Goal: Transaction & Acquisition: Purchase product/service

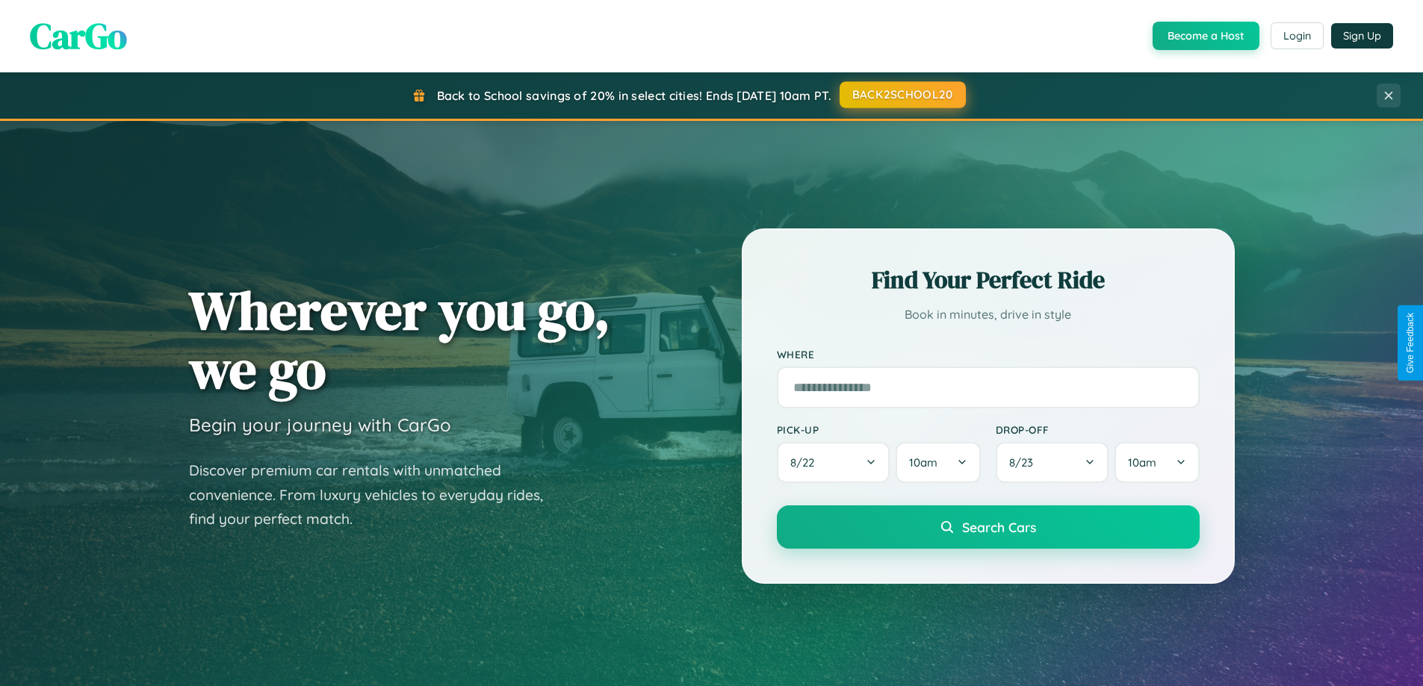
click at [902, 95] on button "BACK2SCHOOL20" at bounding box center [903, 94] width 126 height 27
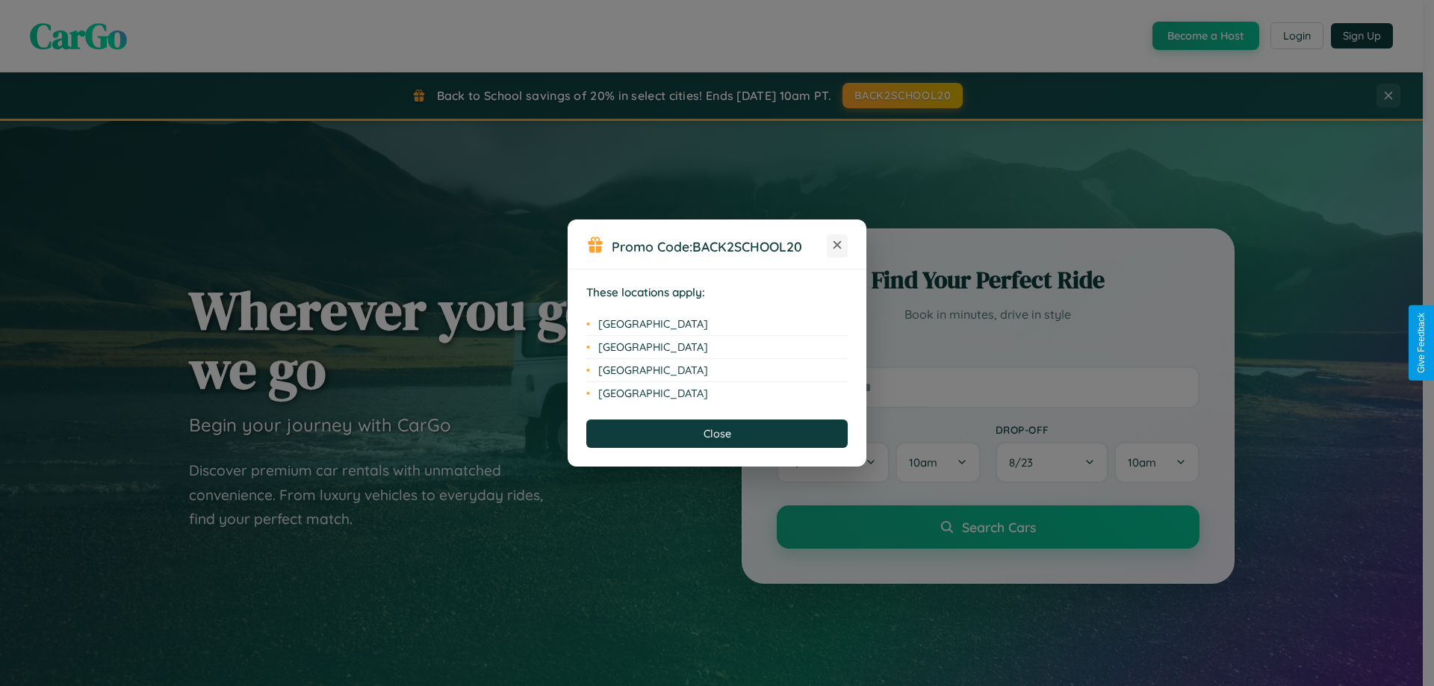
click at [837, 246] on icon at bounding box center [838, 245] width 8 height 8
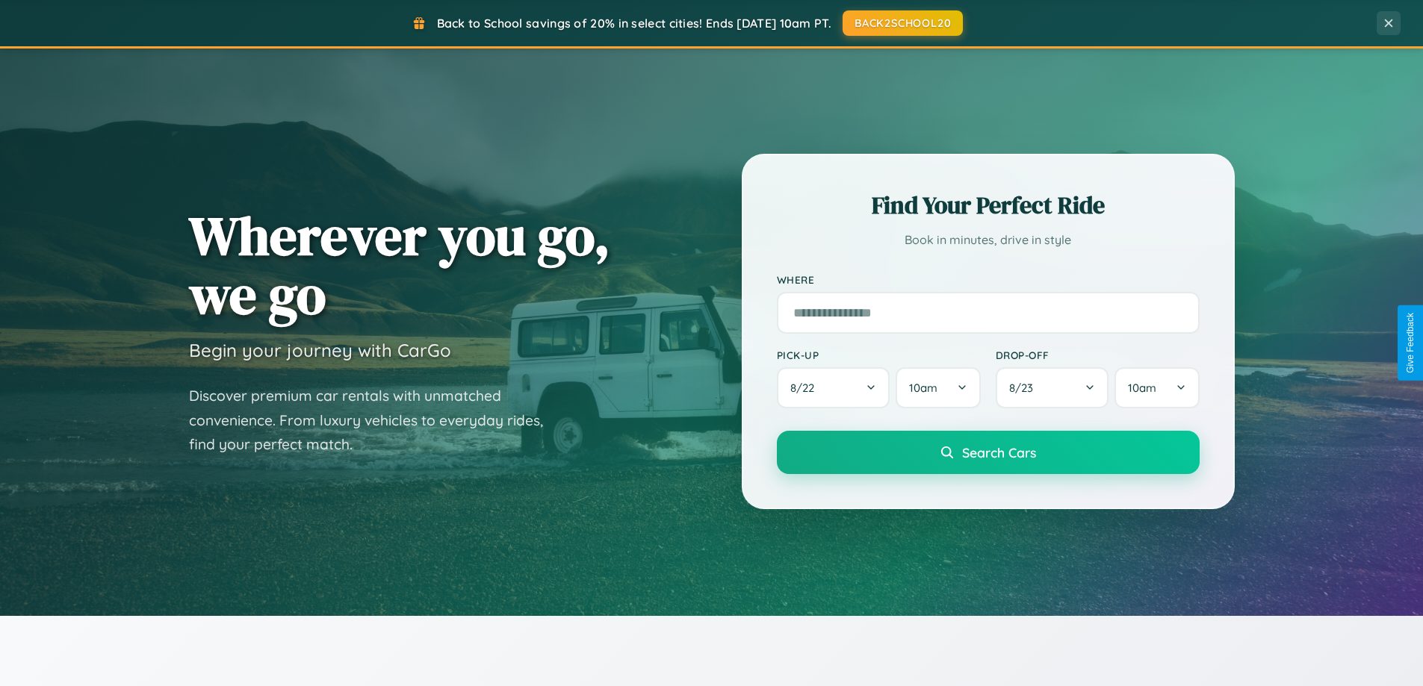
scroll to position [1028, 0]
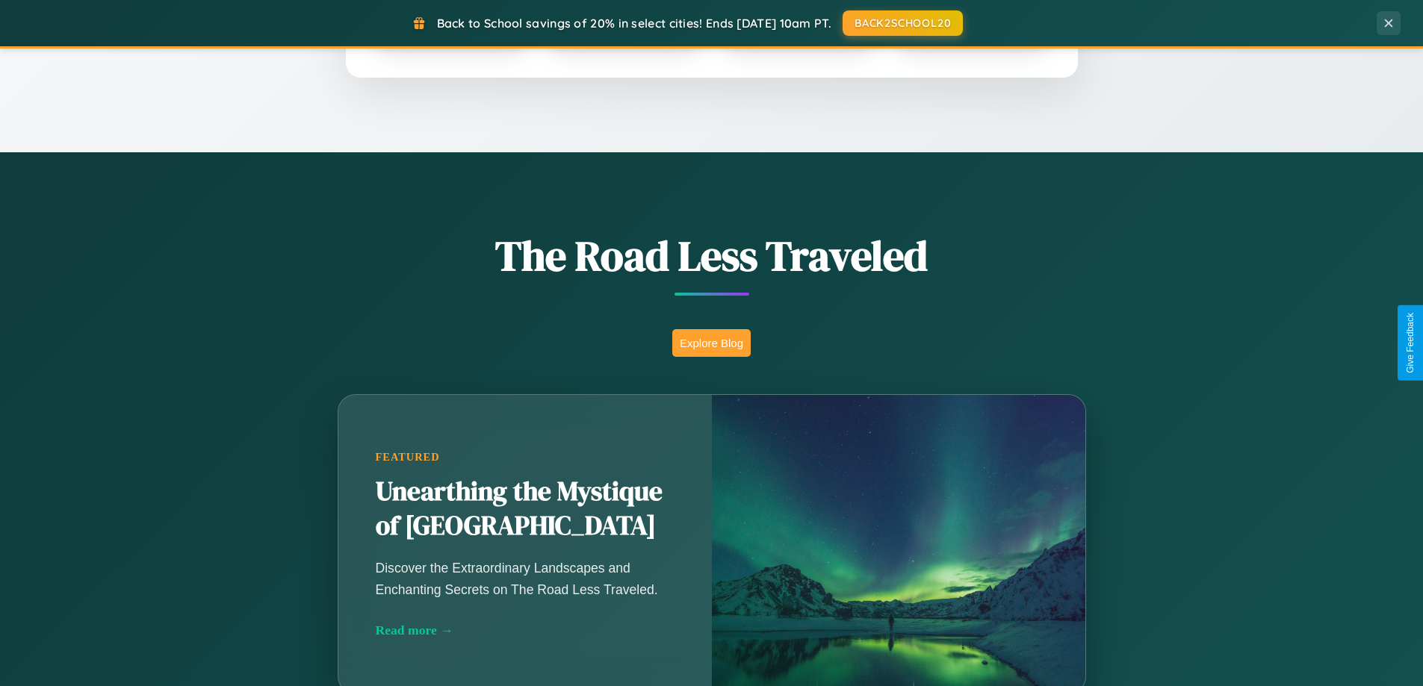
click at [711, 343] on button "Explore Blog" at bounding box center [711, 343] width 78 height 28
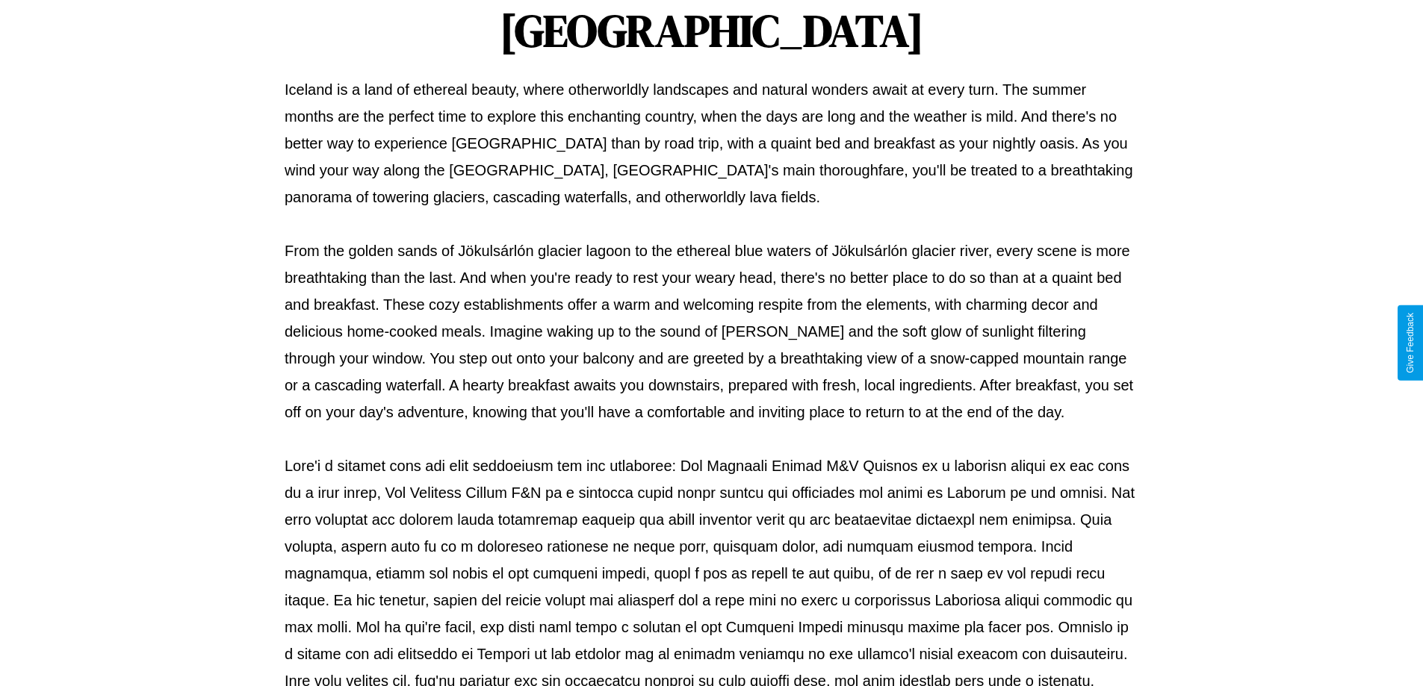
scroll to position [483, 0]
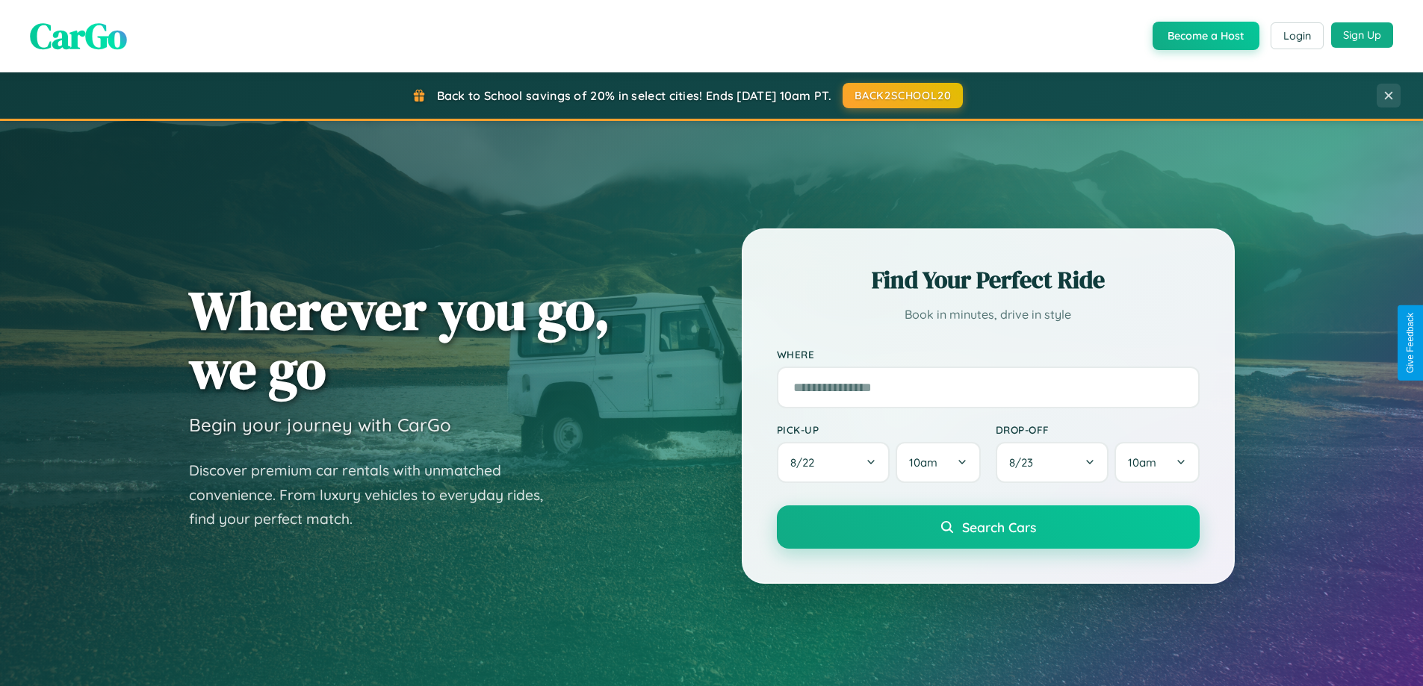
click at [1362, 35] on button "Sign Up" at bounding box center [1362, 34] width 62 height 25
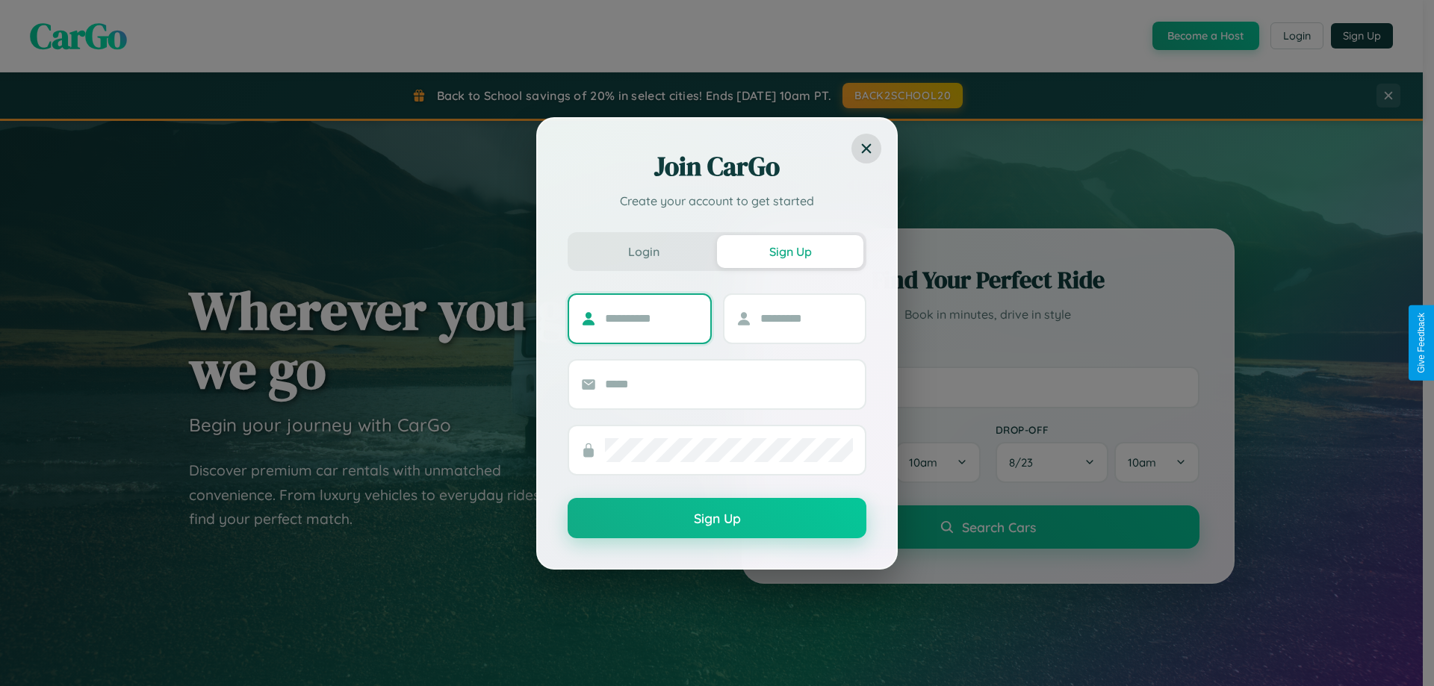
click at [651, 318] on input "text" at bounding box center [651, 319] width 93 height 24
type input "****"
click at [806, 318] on input "text" at bounding box center [806, 319] width 93 height 24
type input "*****"
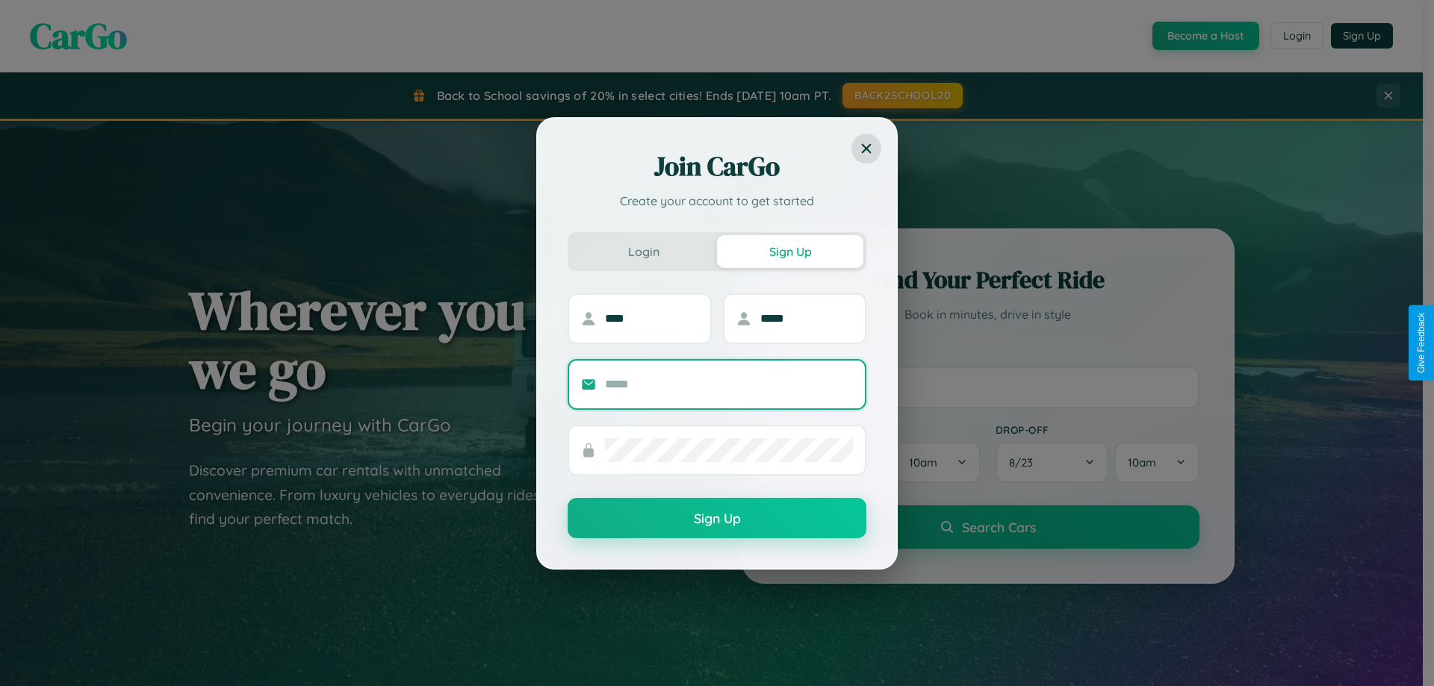
click at [729, 384] on input "text" at bounding box center [729, 385] width 248 height 24
type input "**********"
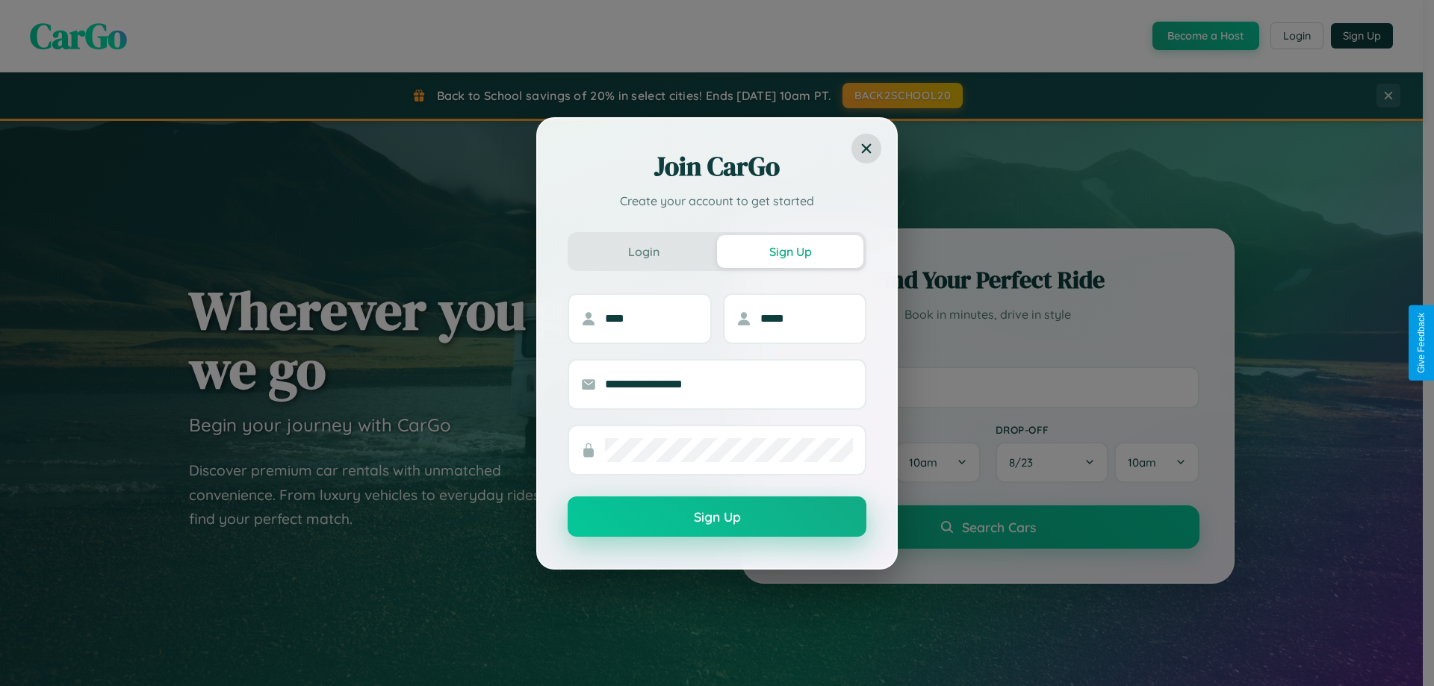
click at [717, 517] on button "Sign Up" at bounding box center [717, 517] width 299 height 40
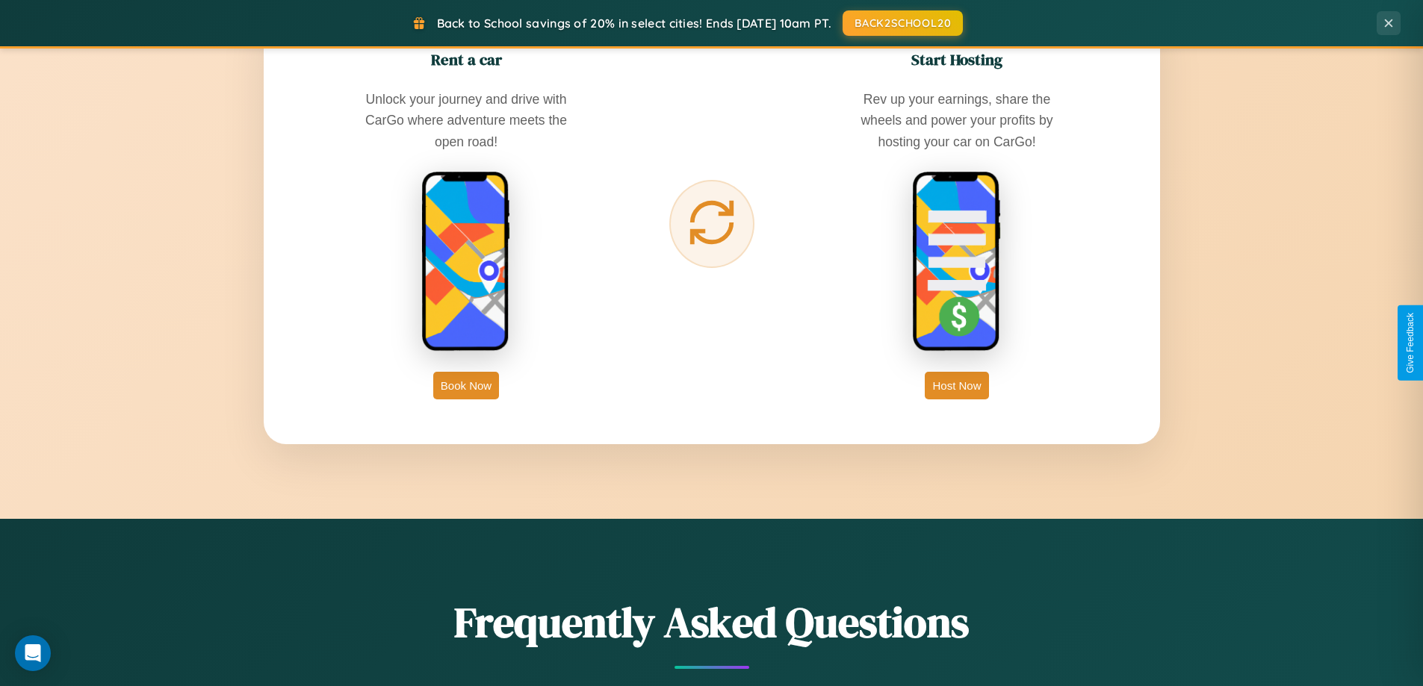
scroll to position [2400, 0]
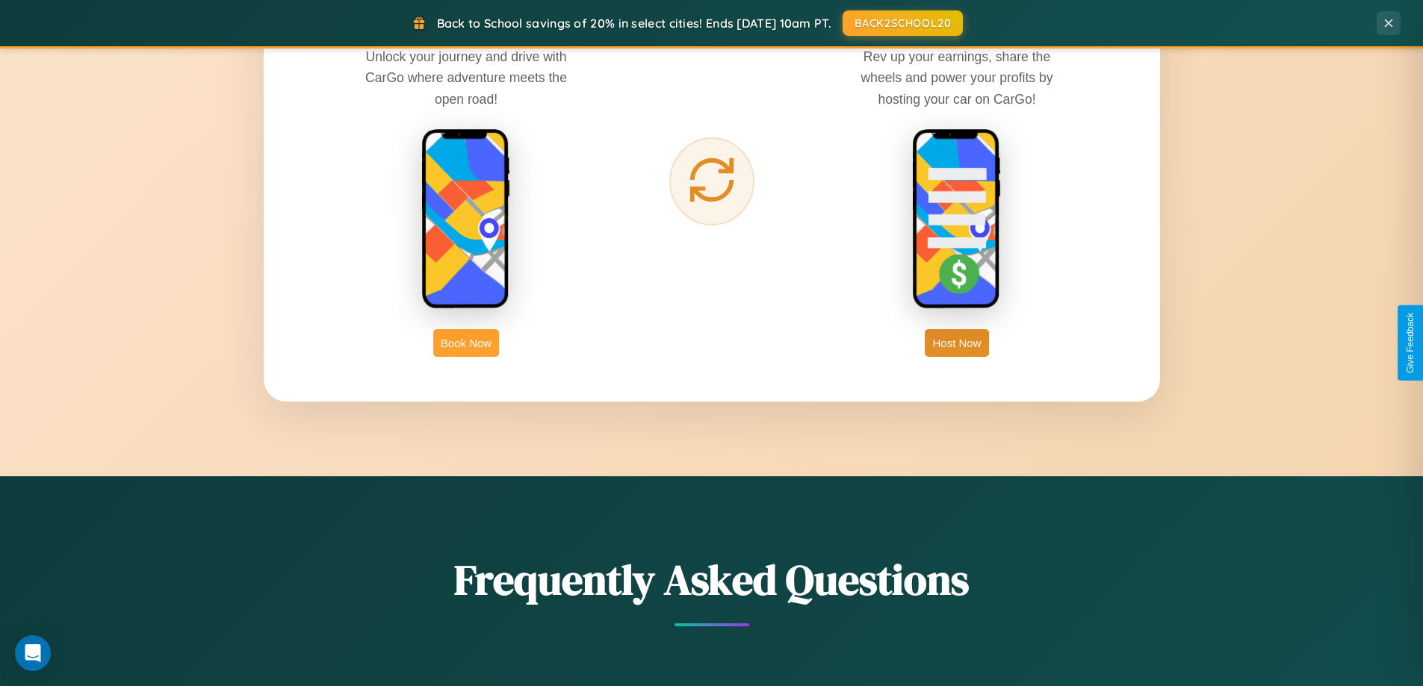
click at [466, 343] on button "Book Now" at bounding box center [466, 343] width 66 height 28
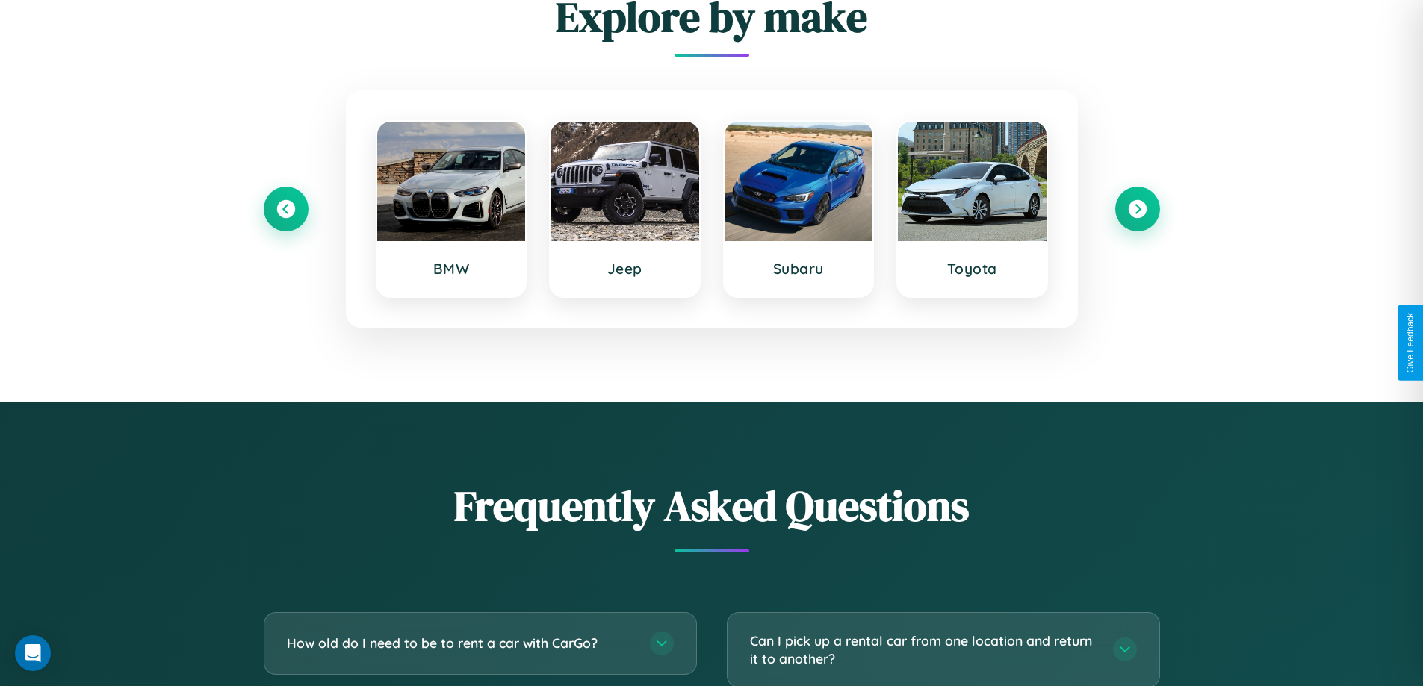
scroll to position [2625, 0]
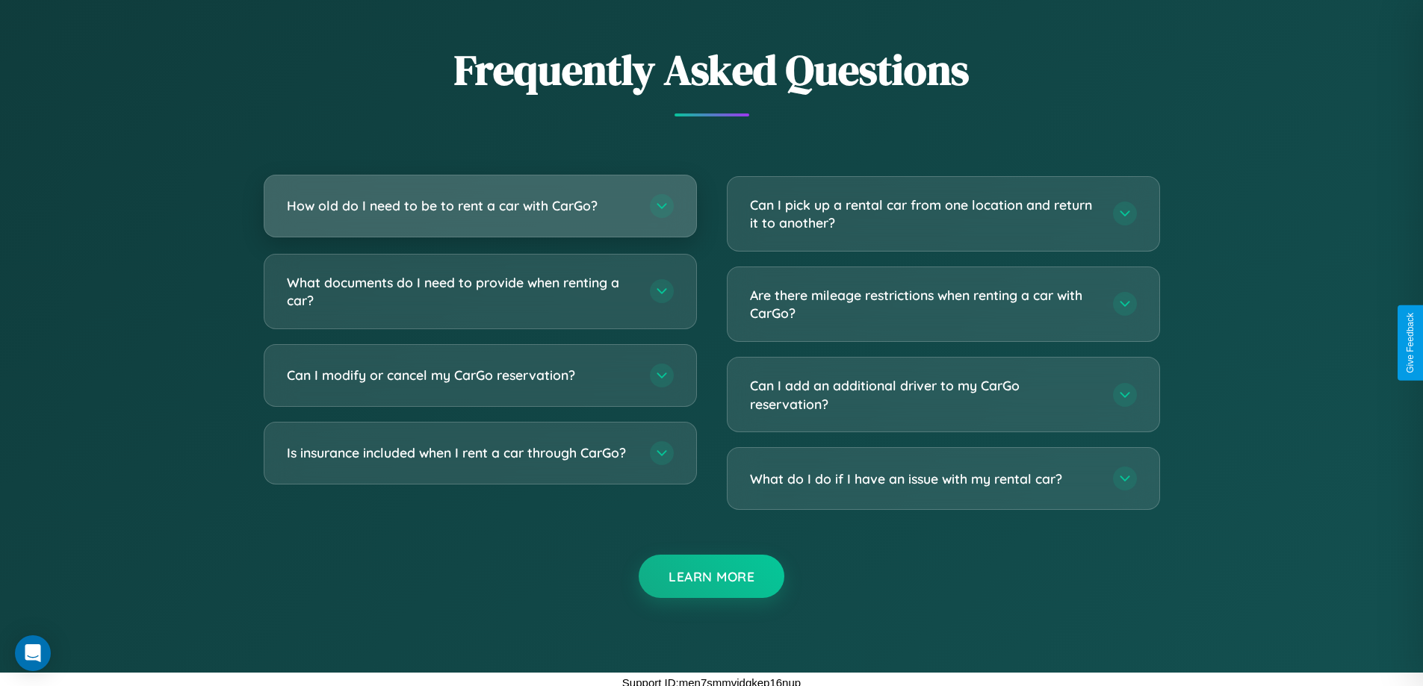
click at [480, 206] on h3 "How old do I need to be to rent a car with CarGo?" at bounding box center [461, 205] width 348 height 19
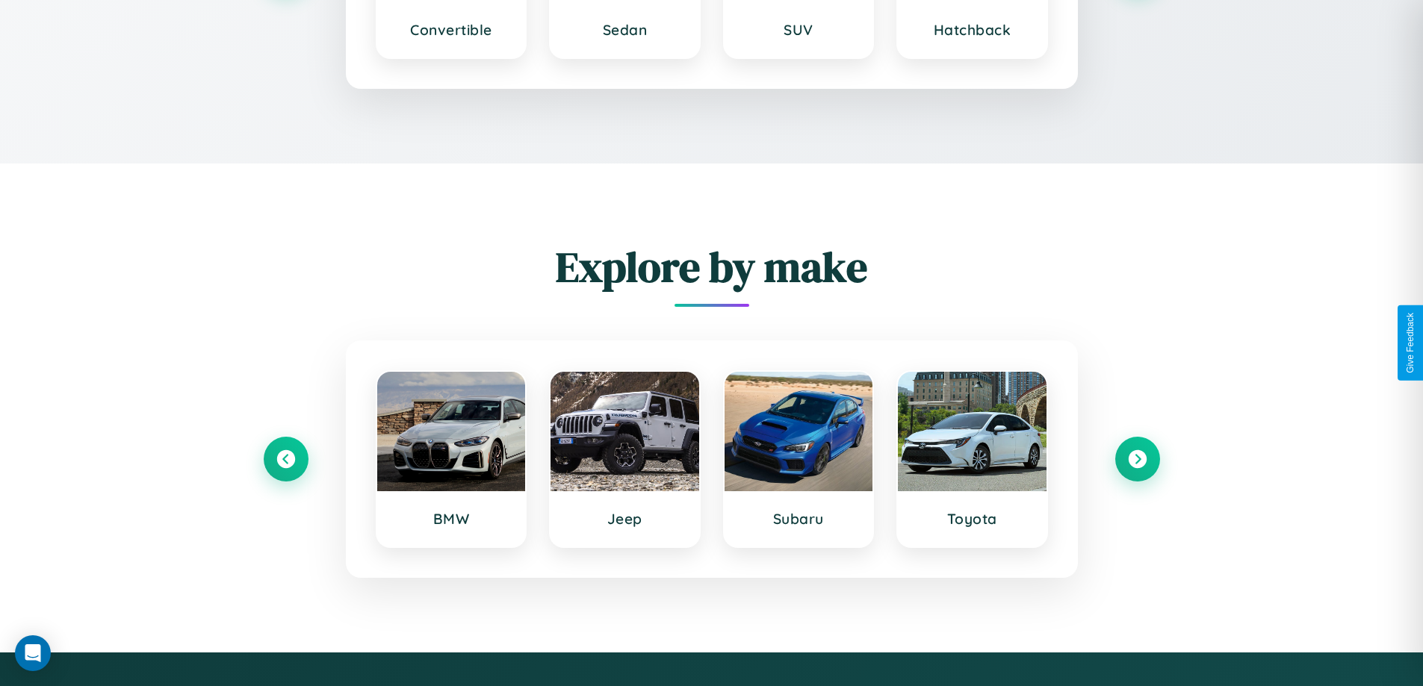
scroll to position [2277, 0]
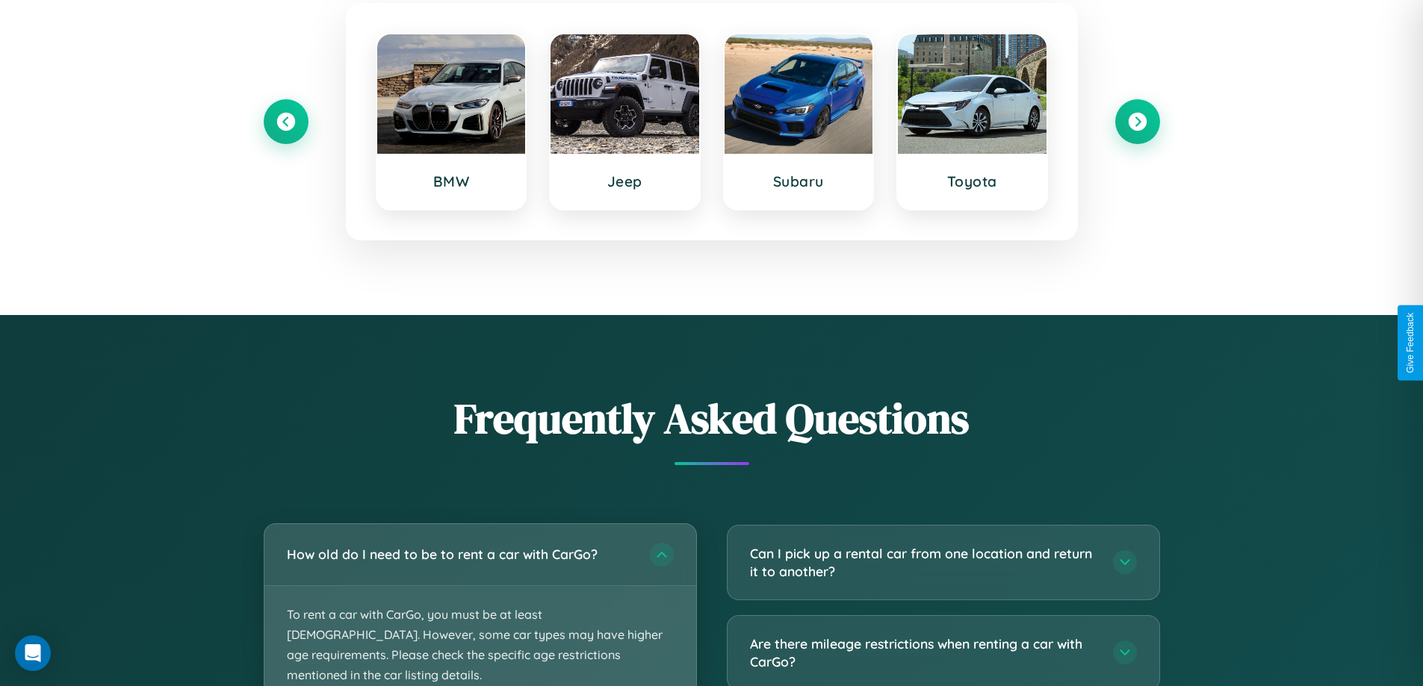
click at [480, 604] on p "To rent a car with CarGo, you must be at least [DEMOGRAPHIC_DATA]. However, som…" at bounding box center [480, 645] width 432 height 119
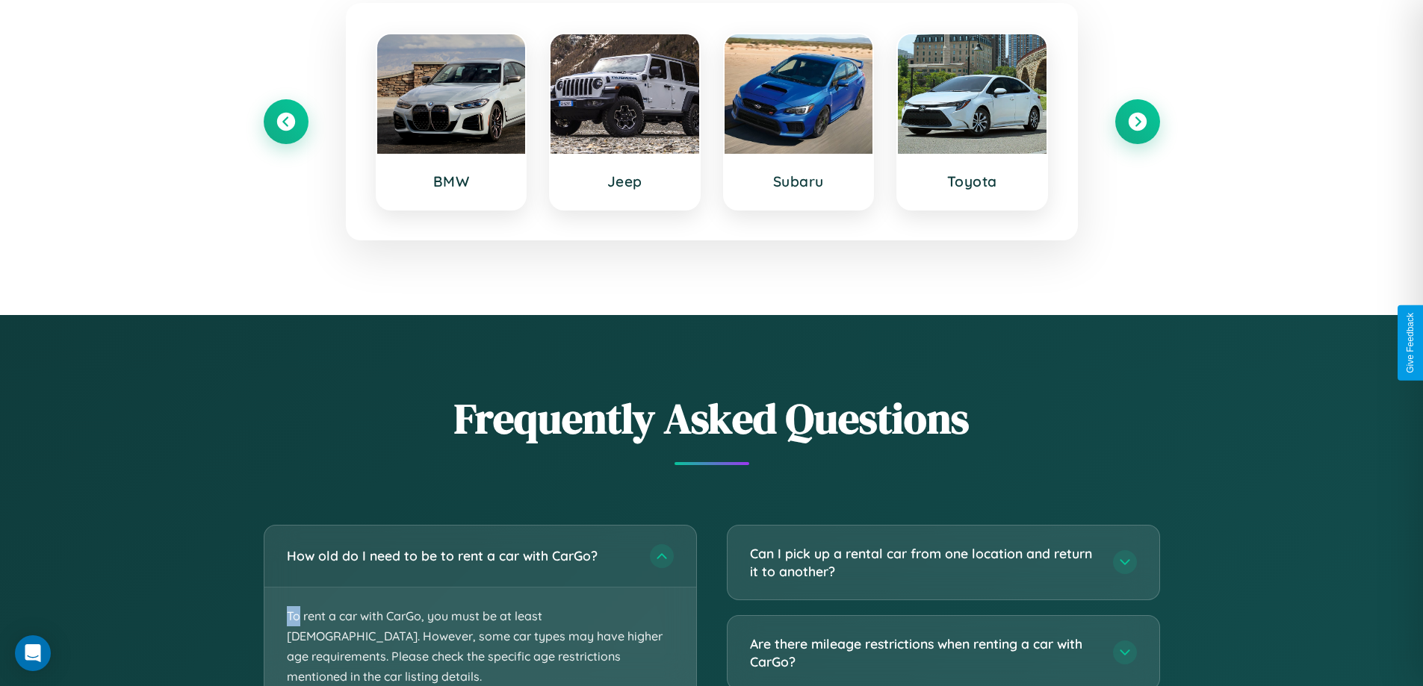
scroll to position [2445, 0]
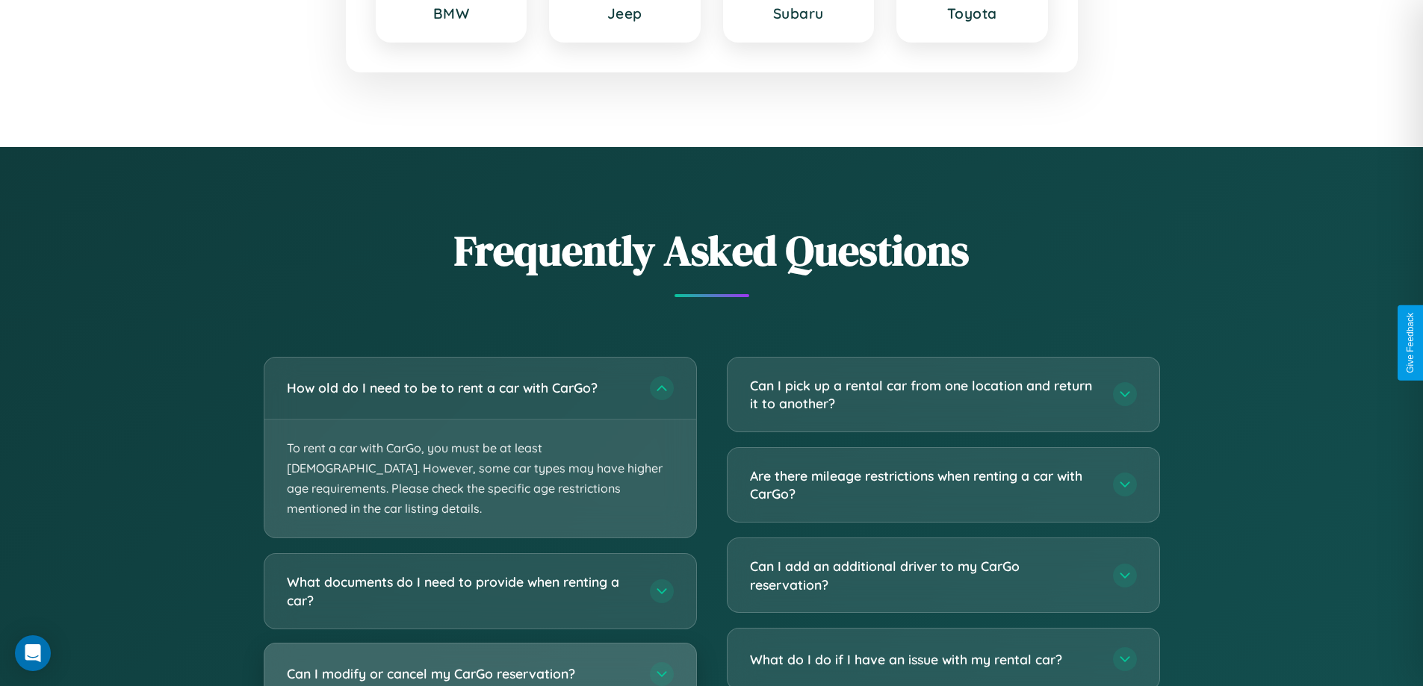
click at [480, 665] on h3 "Can I modify or cancel my CarGo reservation?" at bounding box center [461, 674] width 348 height 19
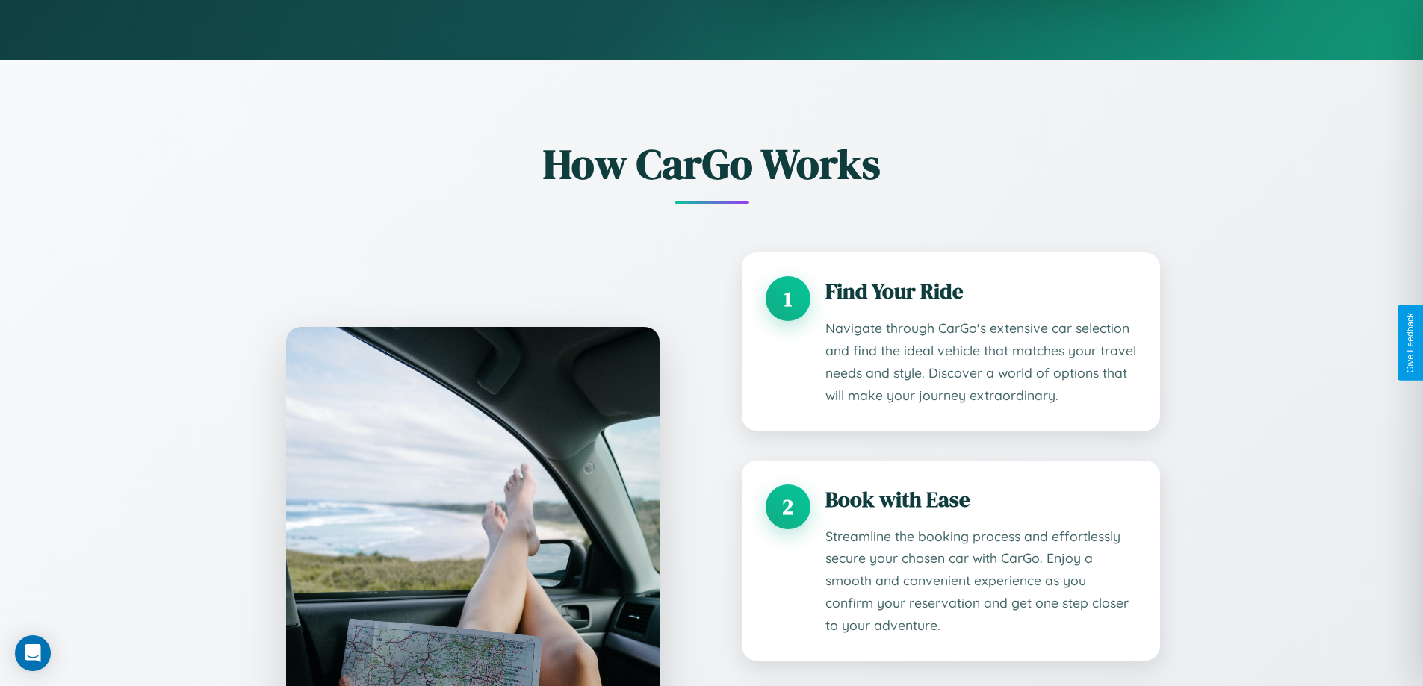
scroll to position [0, 0]
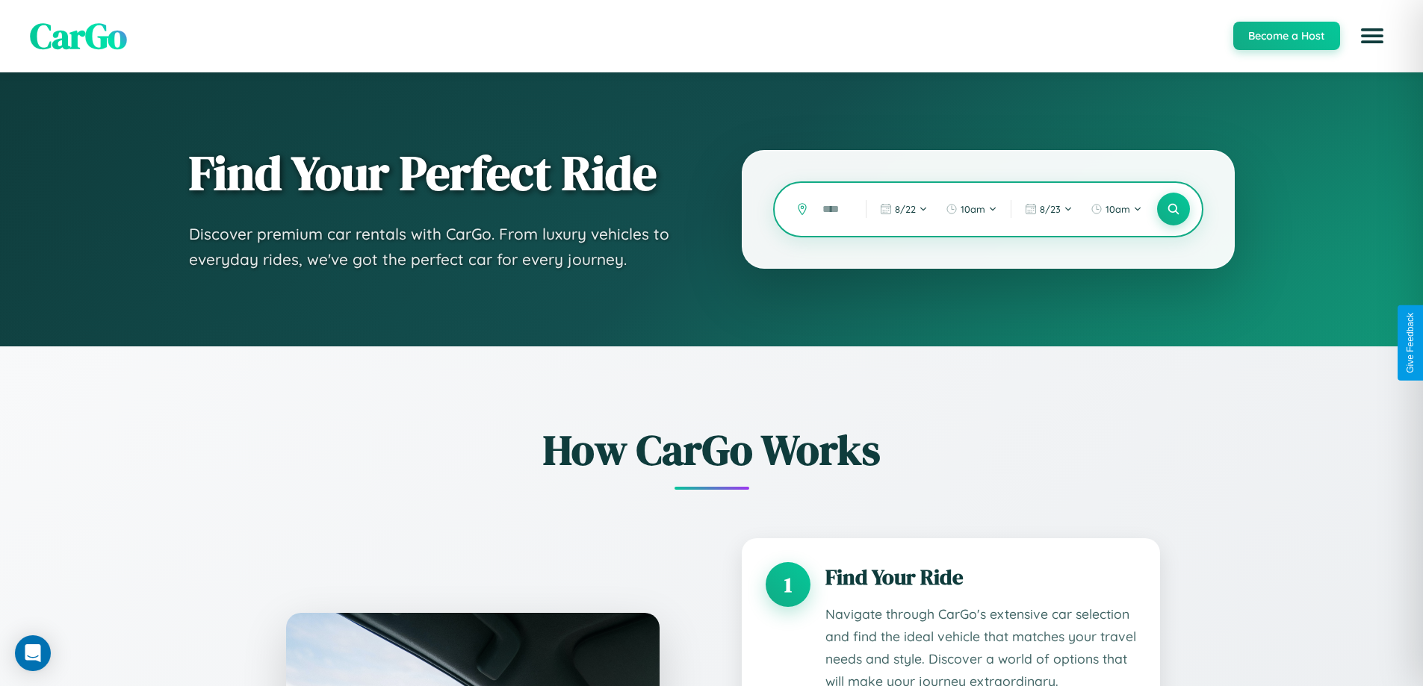
click at [833, 209] on input "text" at bounding box center [833, 209] width 36 height 26
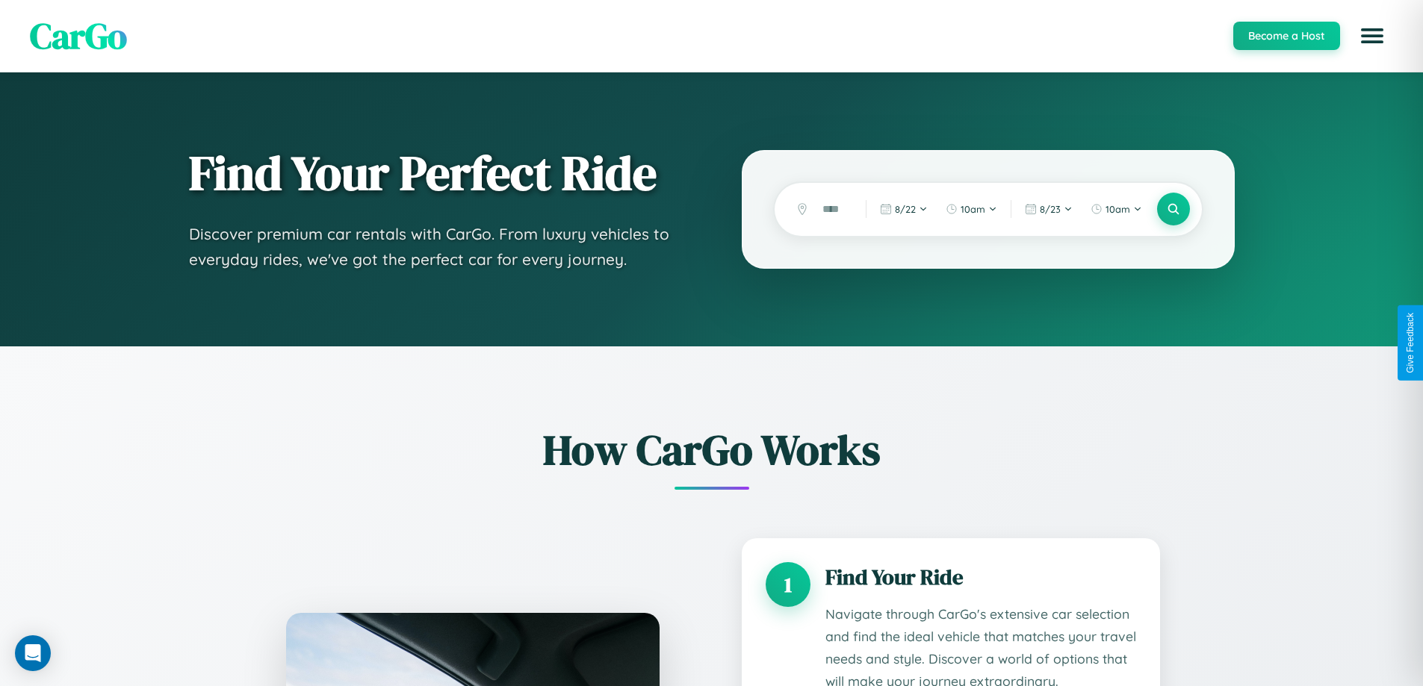
scroll to position [2191, 0]
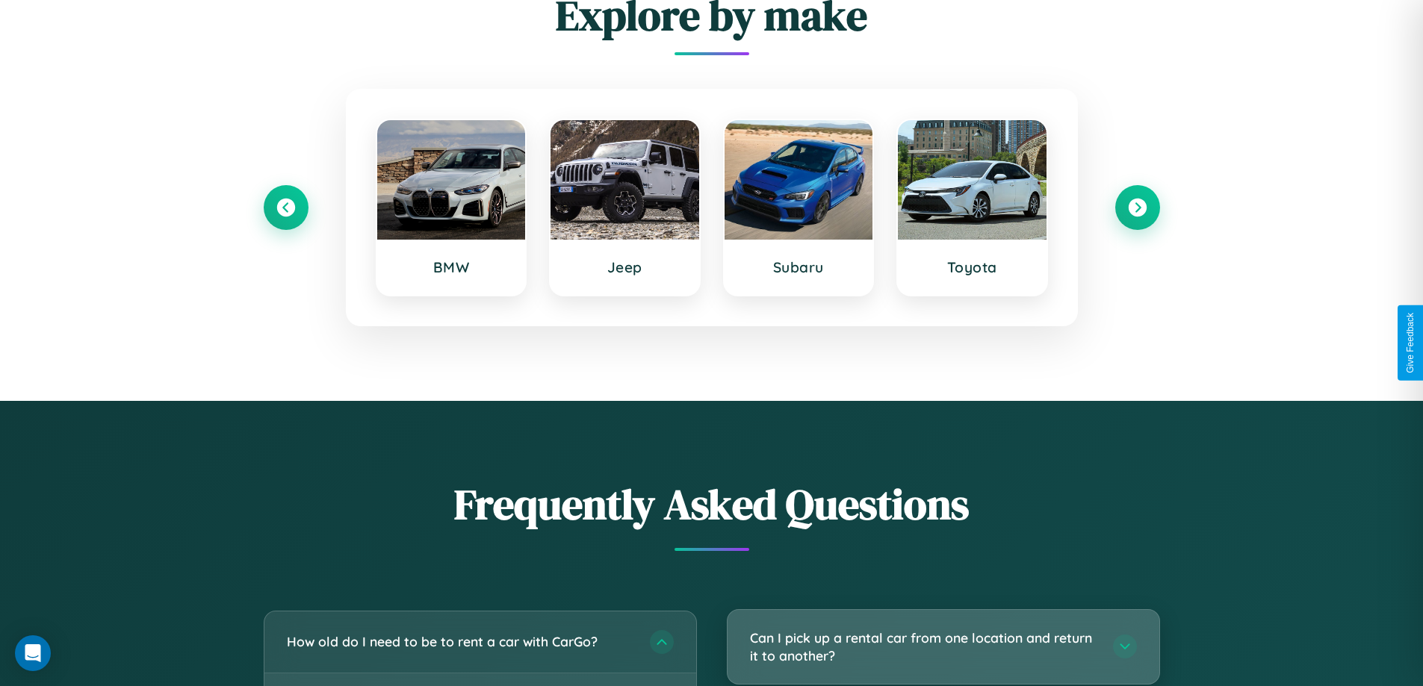
click at [943, 647] on h3 "Can I pick up a rental car from one location and return it to another?" at bounding box center [924, 647] width 348 height 37
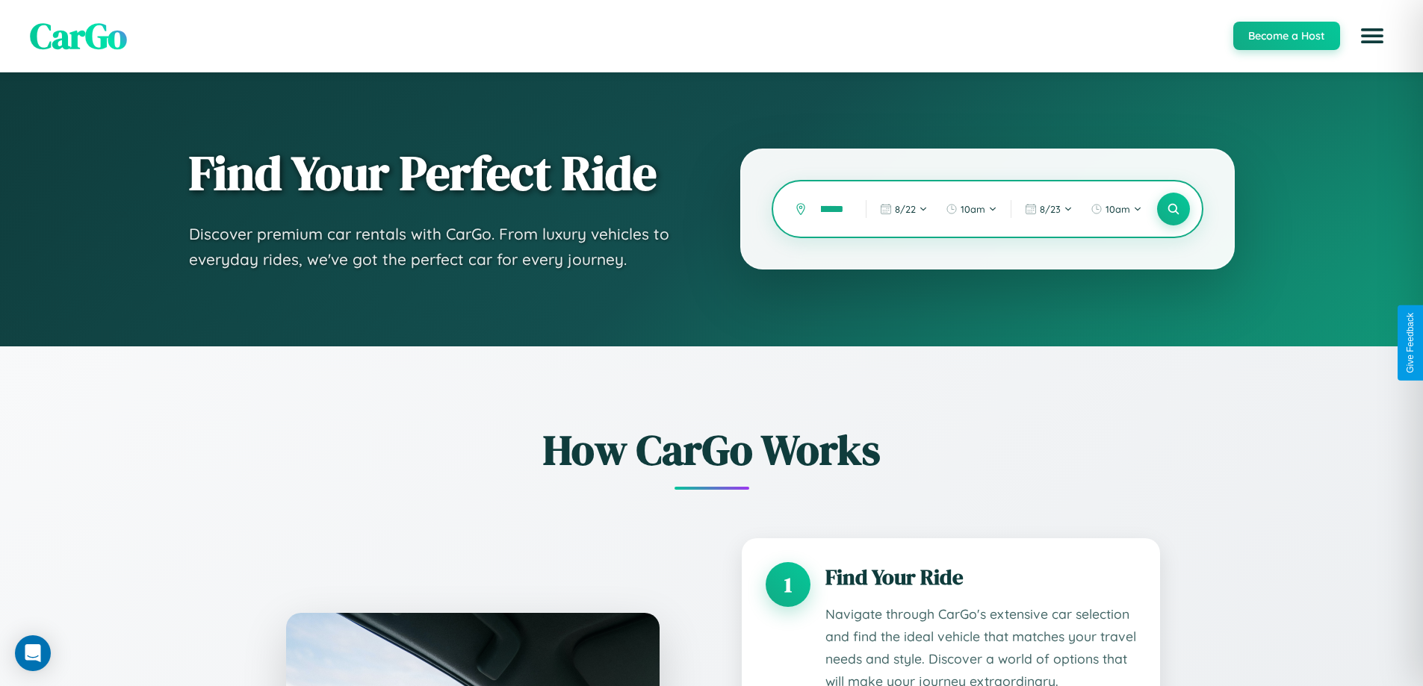
type input "**********"
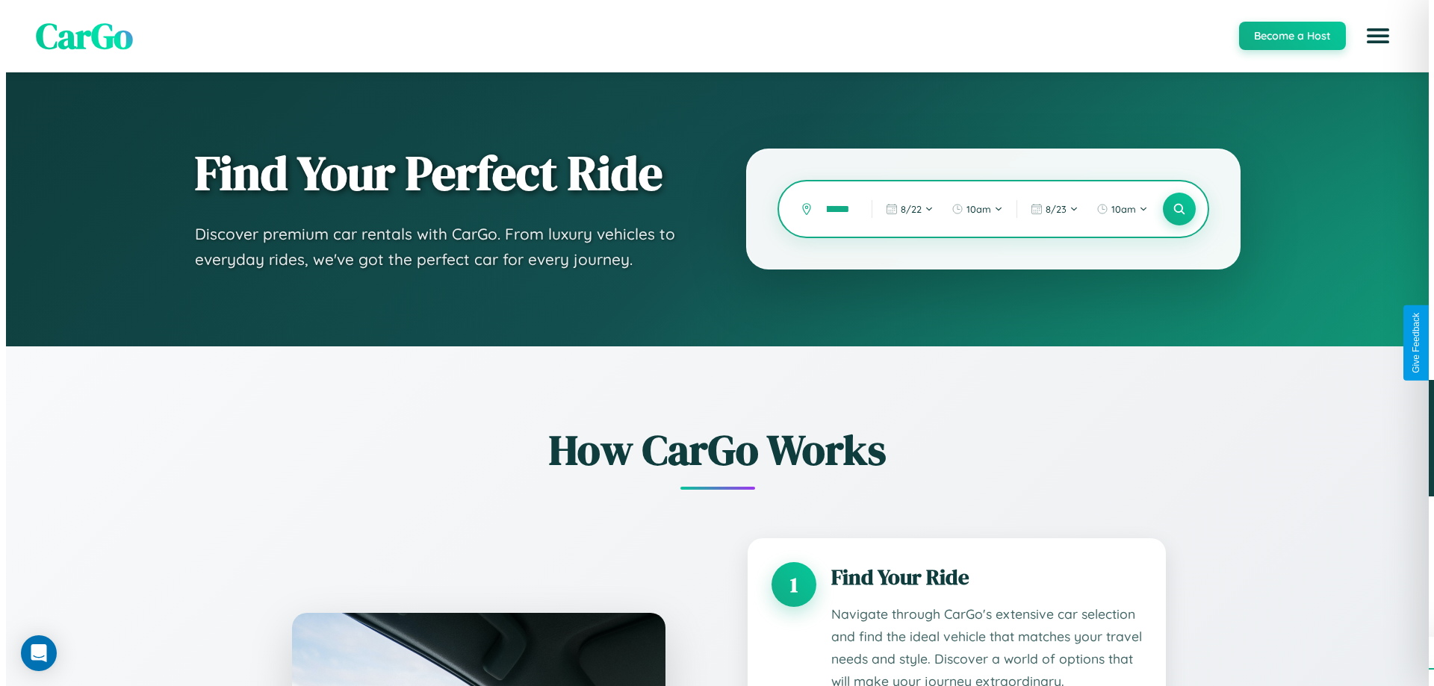
scroll to position [0, 48]
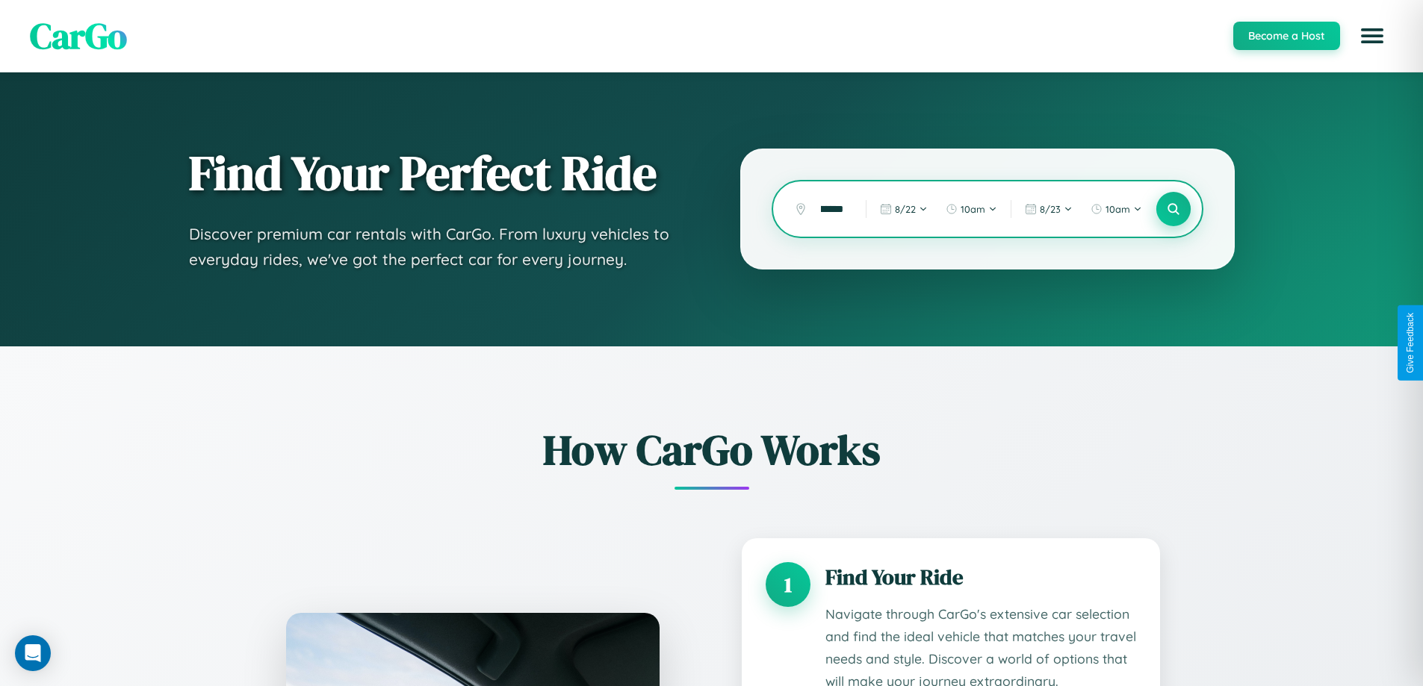
click at [1173, 209] on icon at bounding box center [1173, 209] width 14 height 14
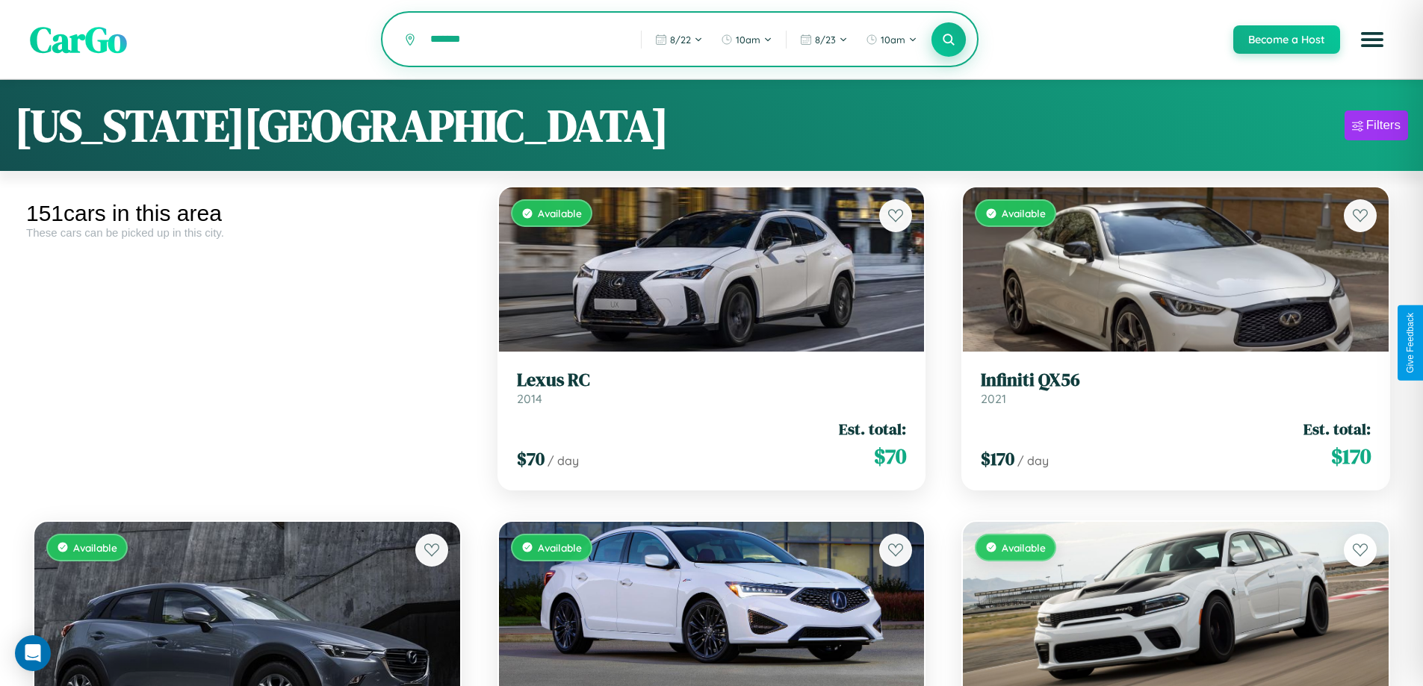
type input "*******"
click at [948, 40] on icon at bounding box center [949, 39] width 14 height 14
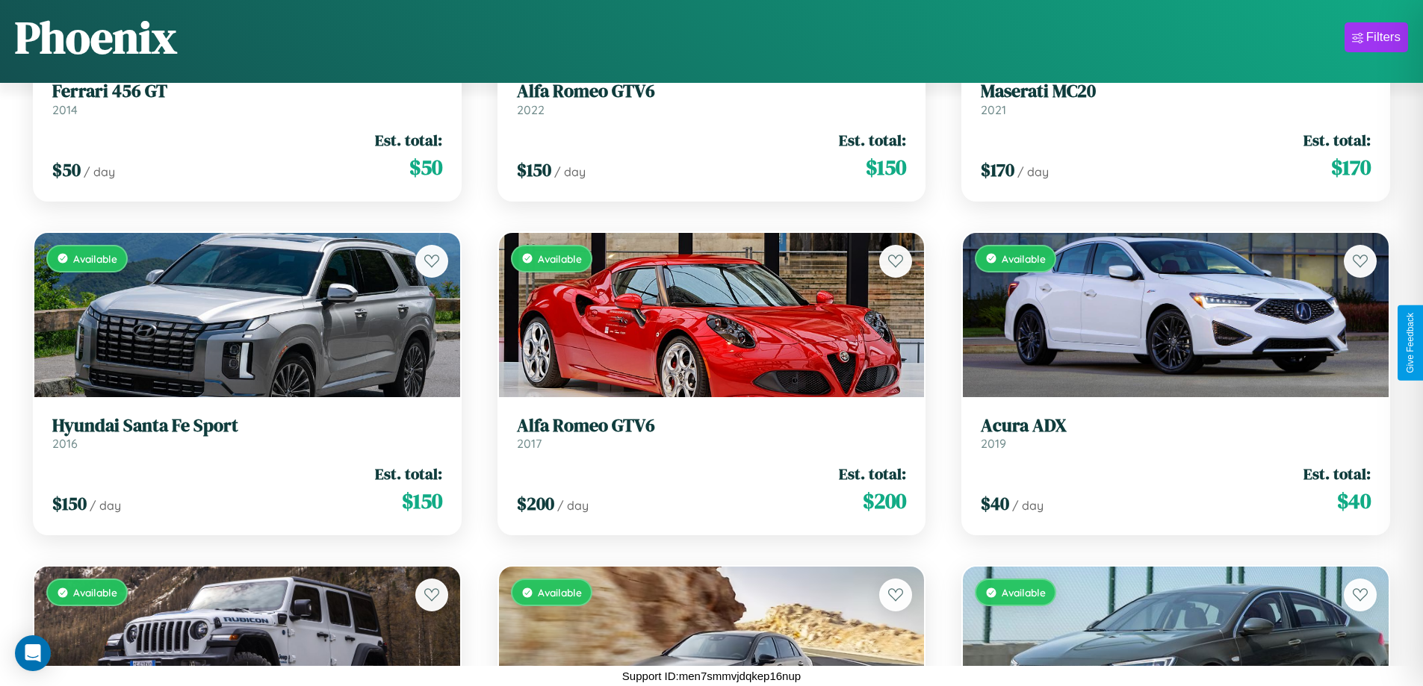
scroll to position [11582, 0]
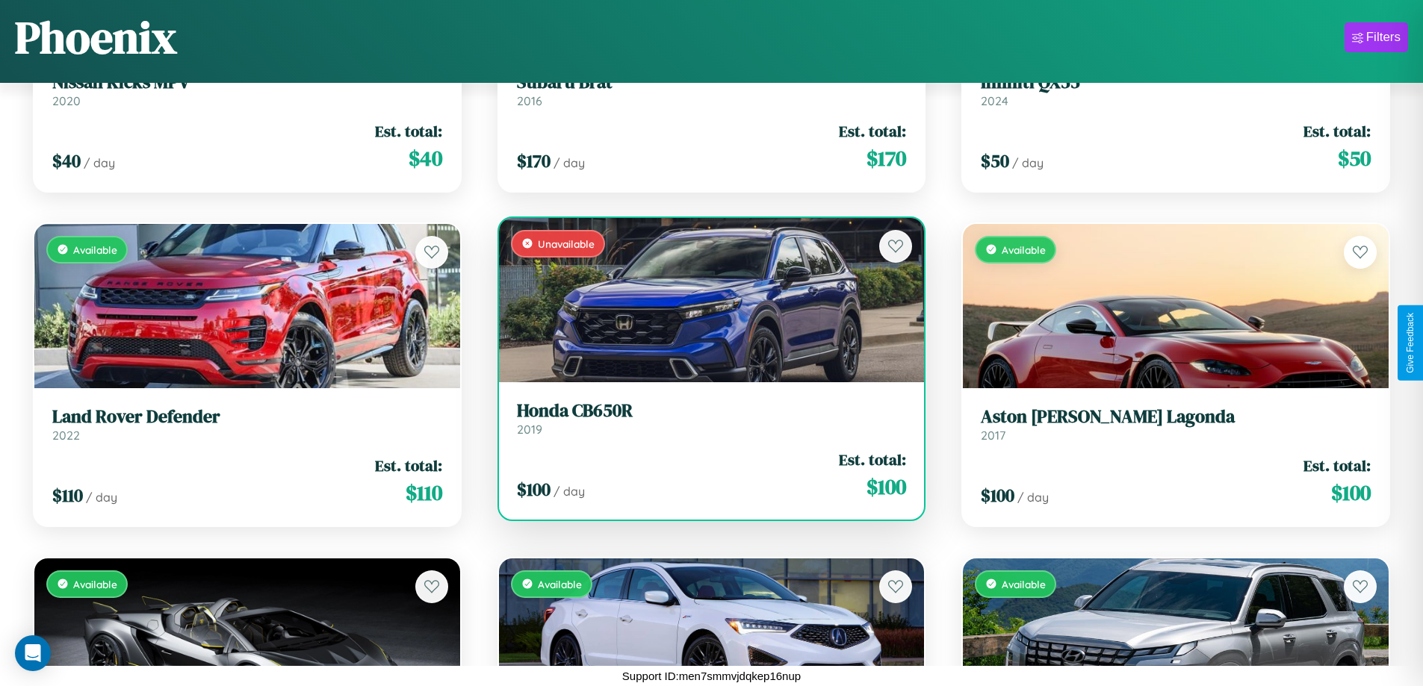
click at [705, 424] on link "Honda CB650R 2019" at bounding box center [712, 418] width 390 height 37
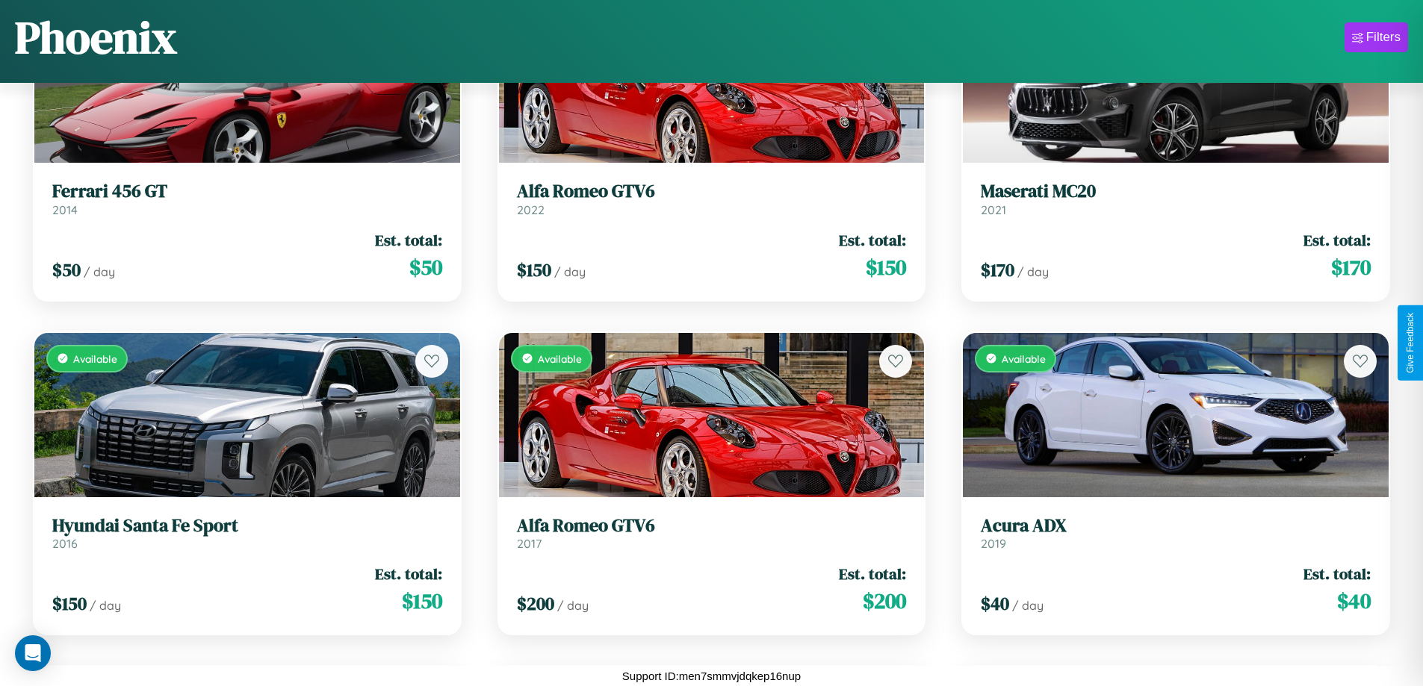
scroll to position [4224, 0]
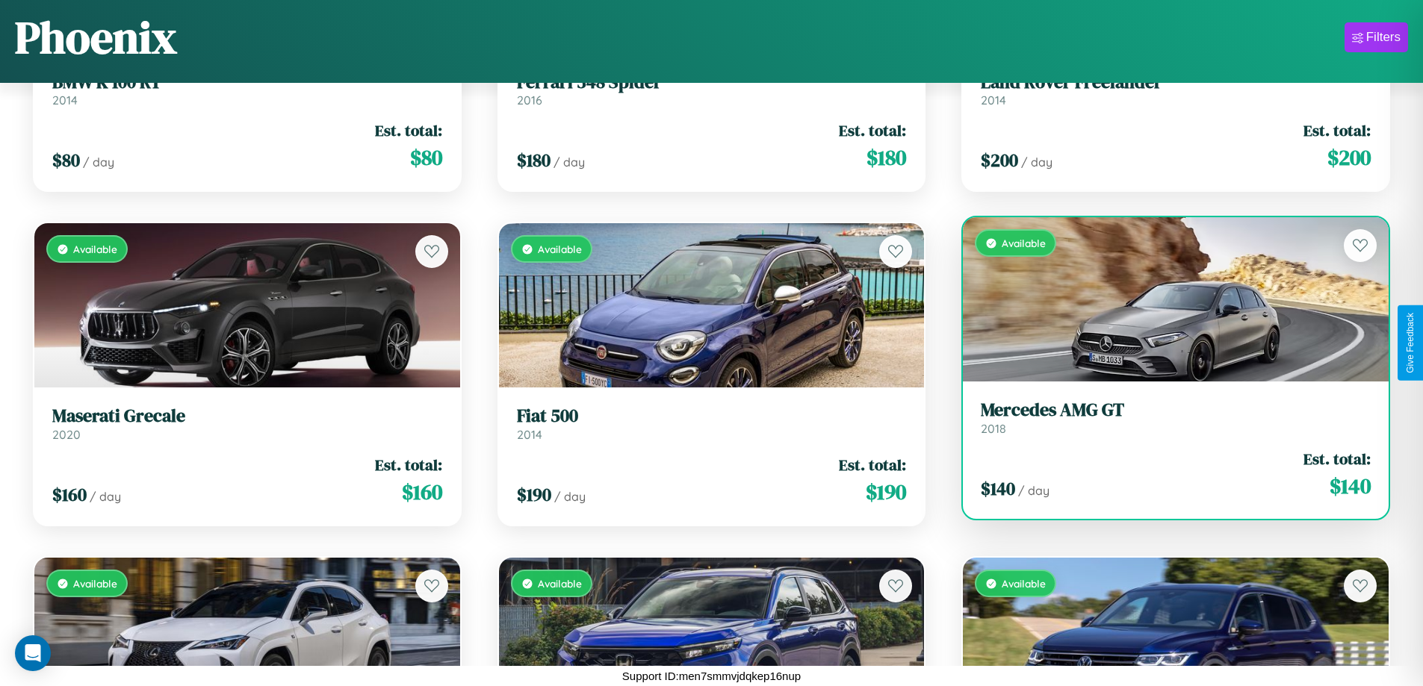
click at [1166, 424] on link "Mercedes AMG GT 2018" at bounding box center [1176, 418] width 390 height 37
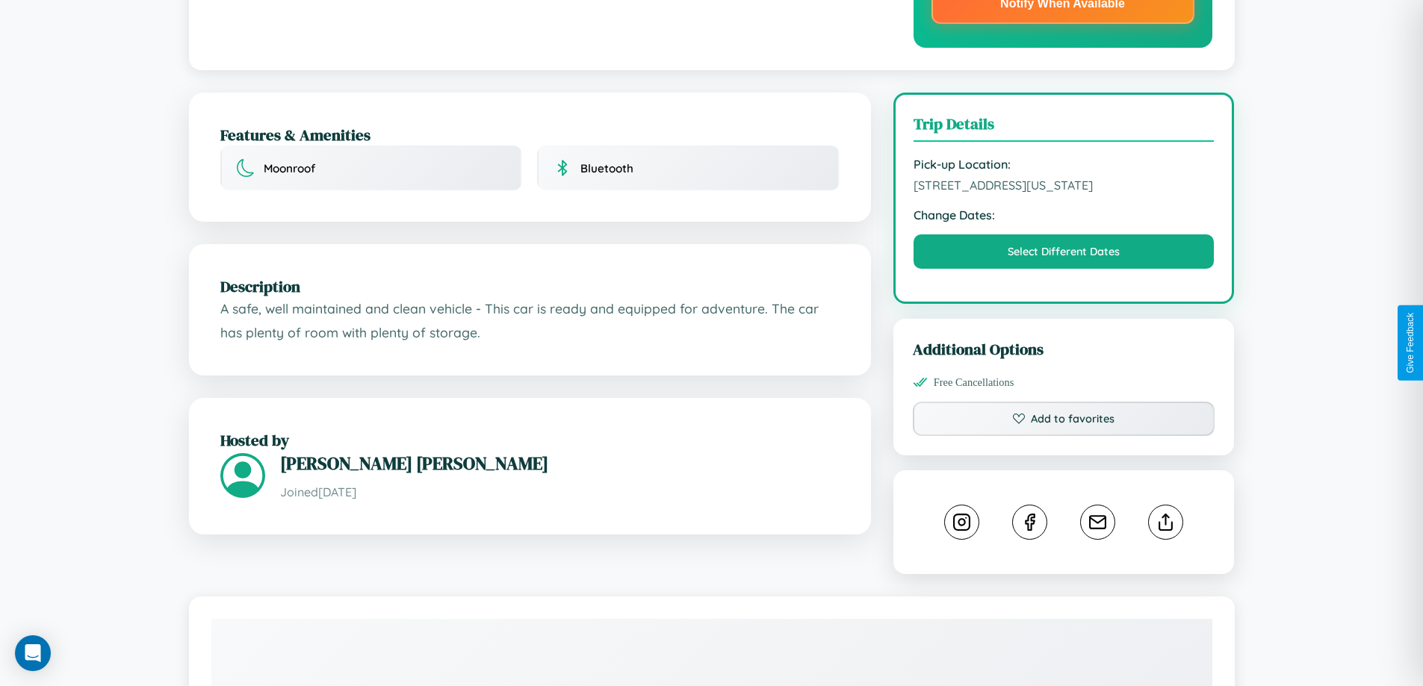
scroll to position [434, 0]
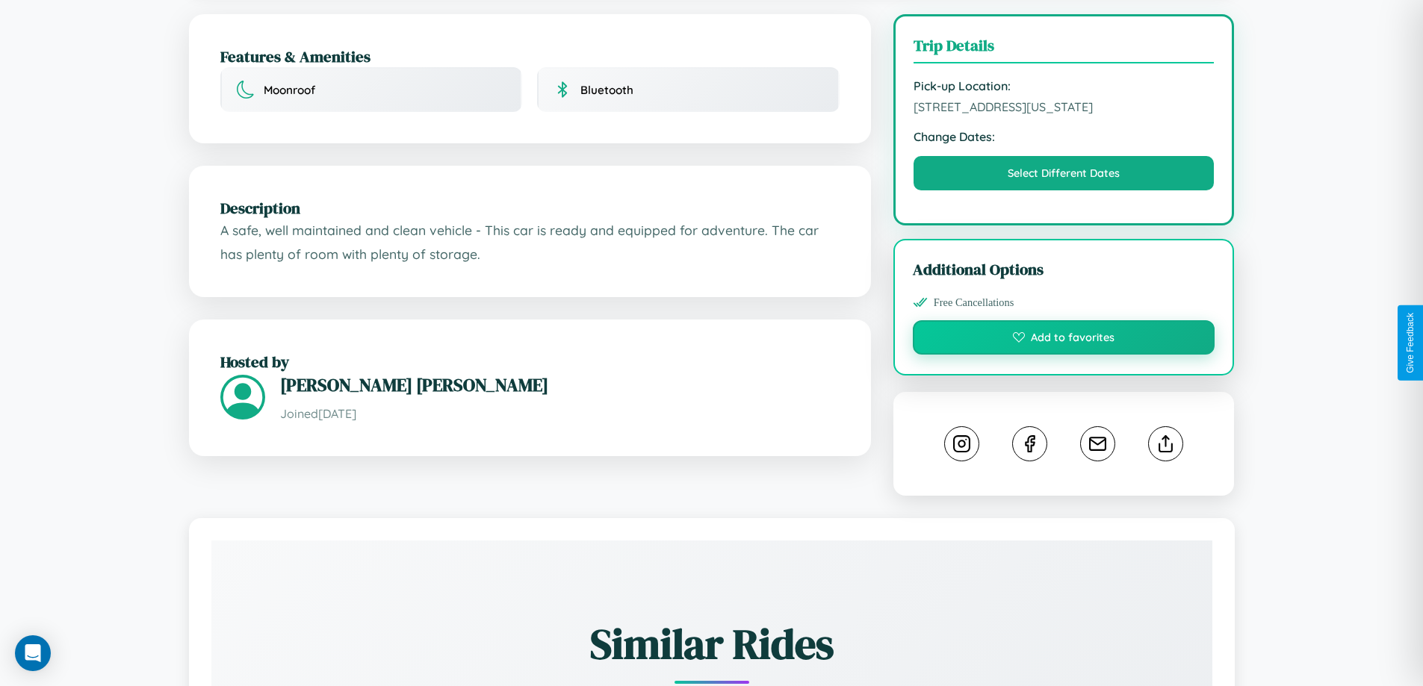
click at [1064, 342] on button "Add to favorites" at bounding box center [1064, 337] width 303 height 34
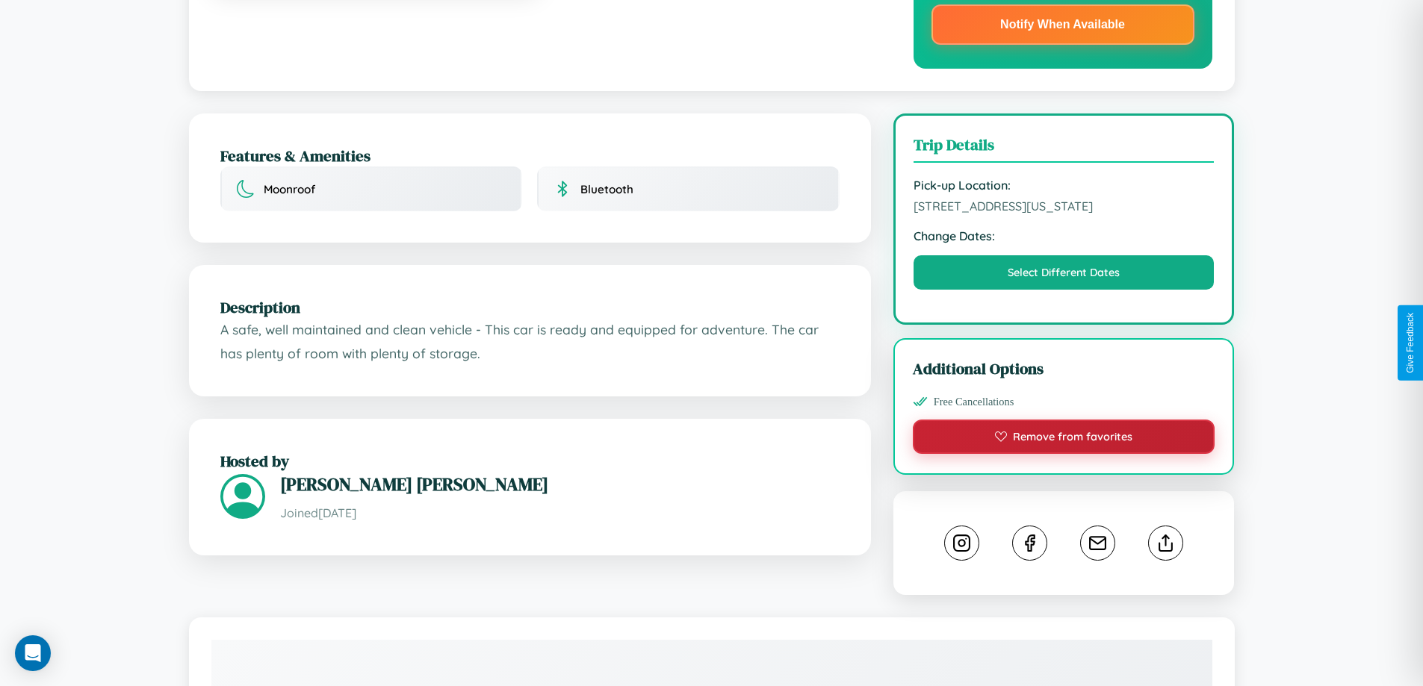
scroll to position [0, 0]
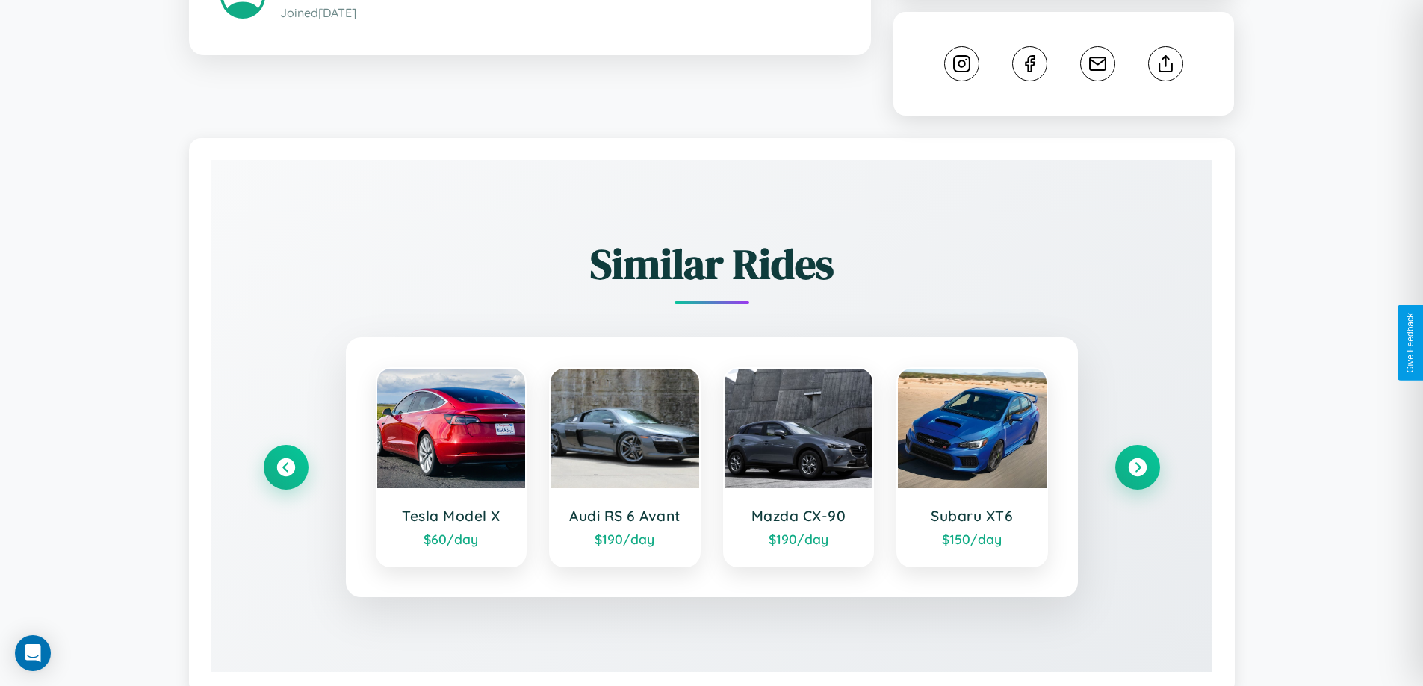
scroll to position [828, 0]
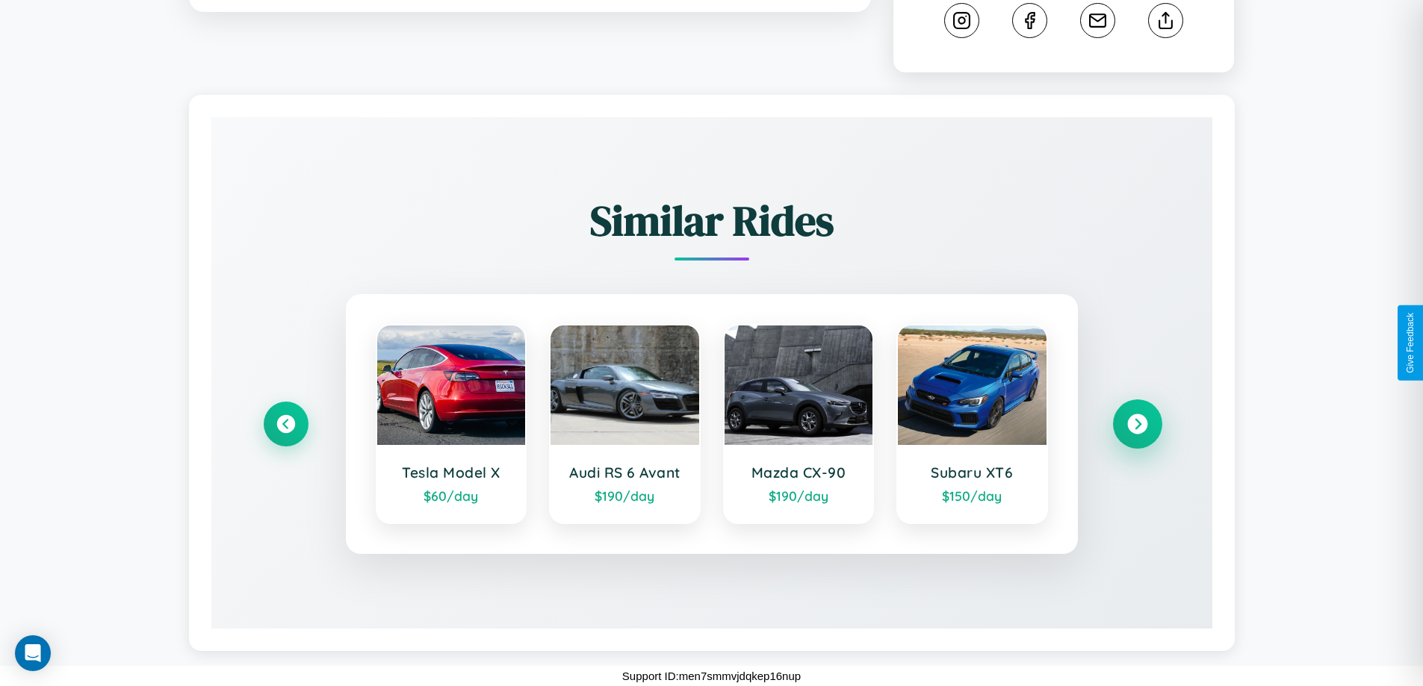
click at [1137, 424] on icon at bounding box center [1137, 425] width 20 height 20
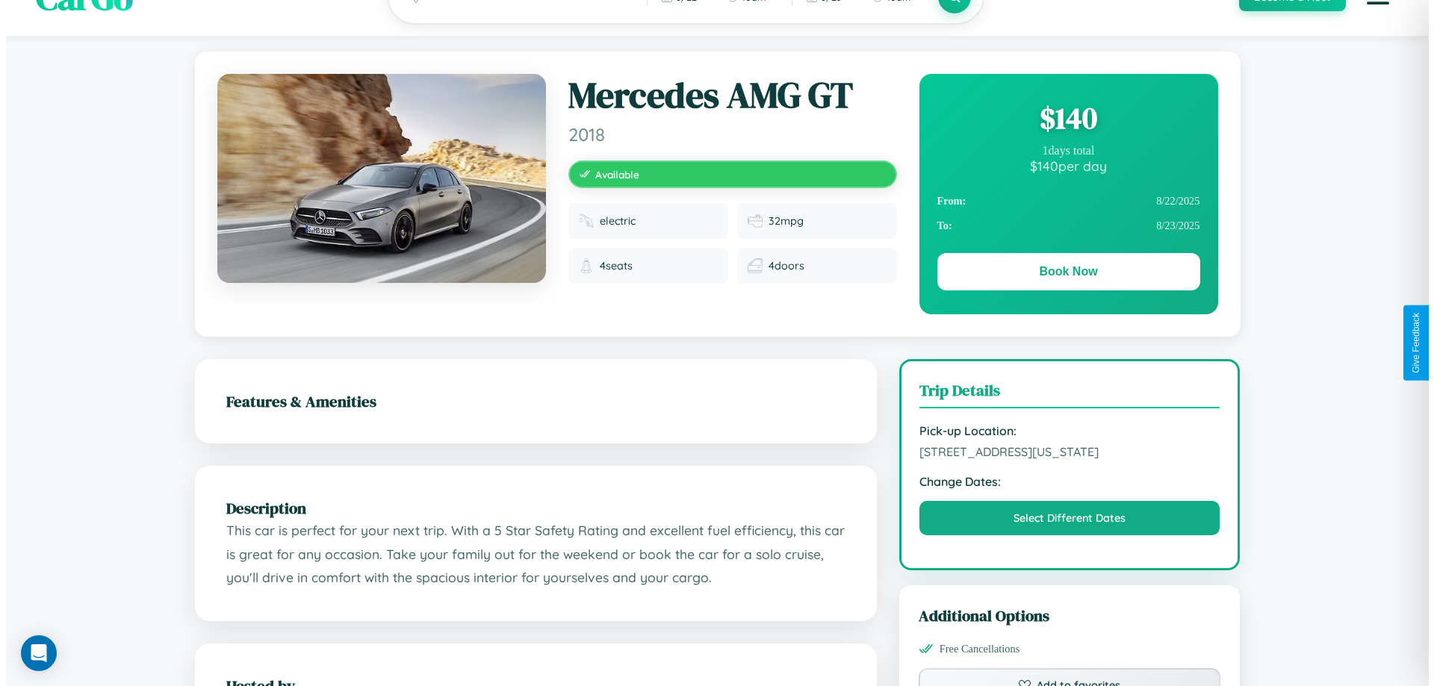
scroll to position [0, 0]
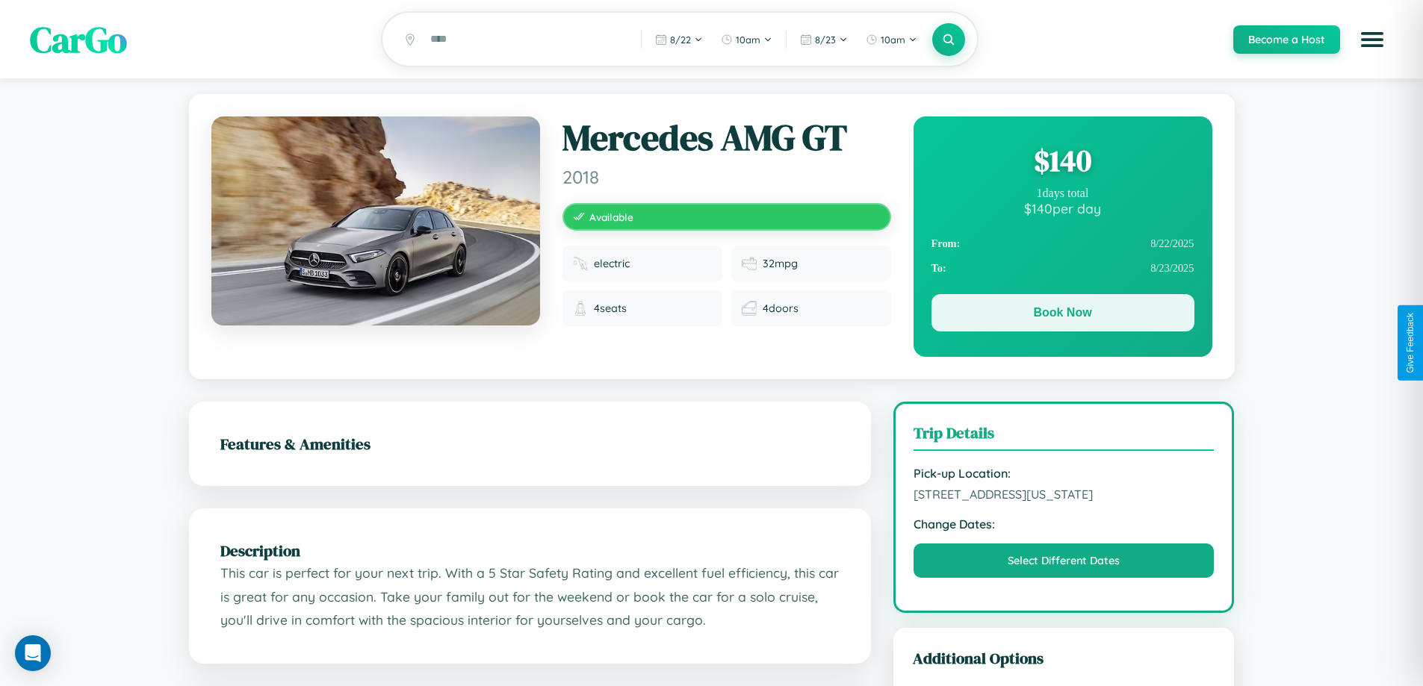
click at [1062, 315] on button "Book Now" at bounding box center [1062, 312] width 263 height 37
